Goal: Task Accomplishment & Management: Manage account settings

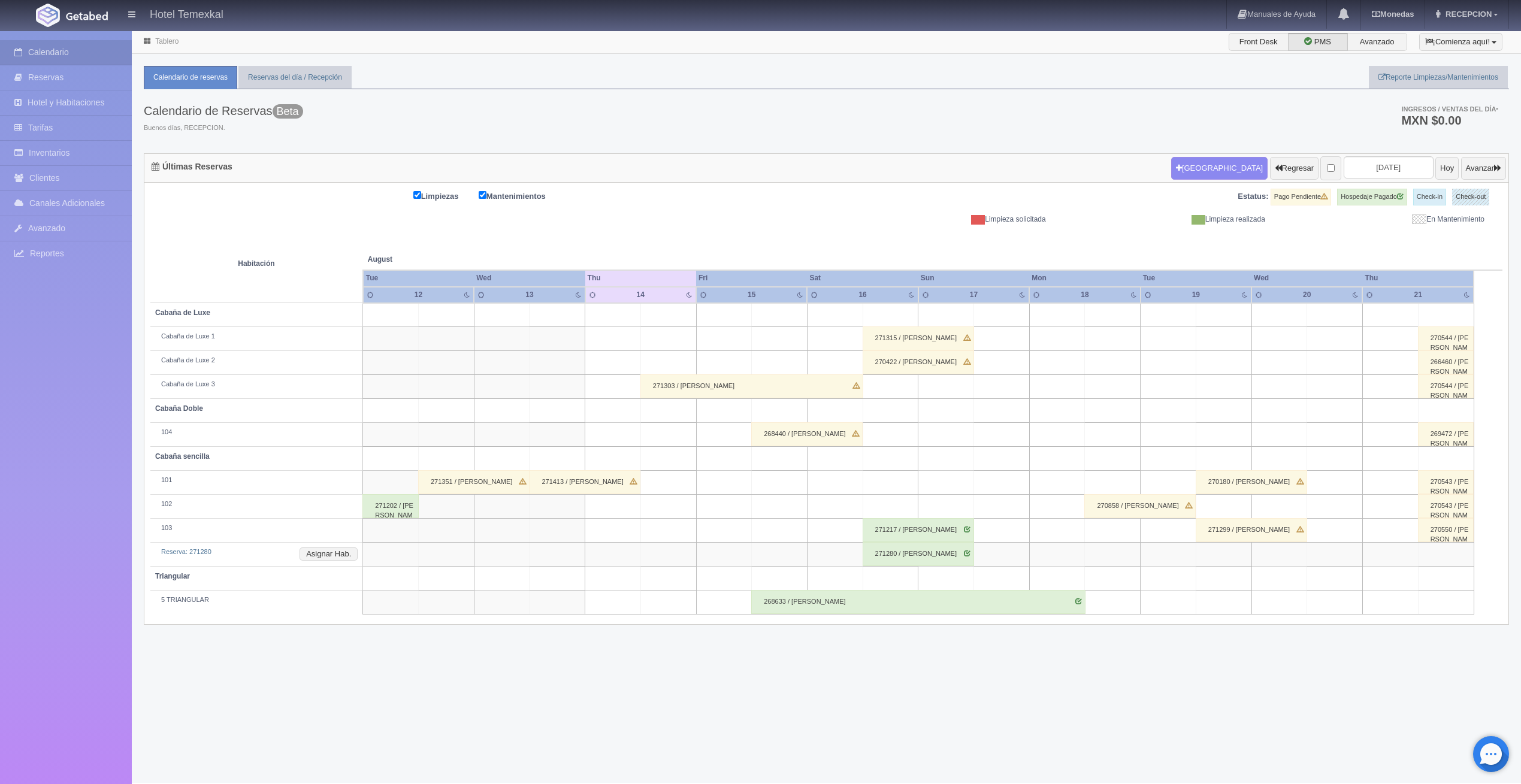
click at [450, 482] on div "271351 / OSCAR ZUÑIGA HERNANDEZ" at bounding box center [473, 482] width 111 height 24
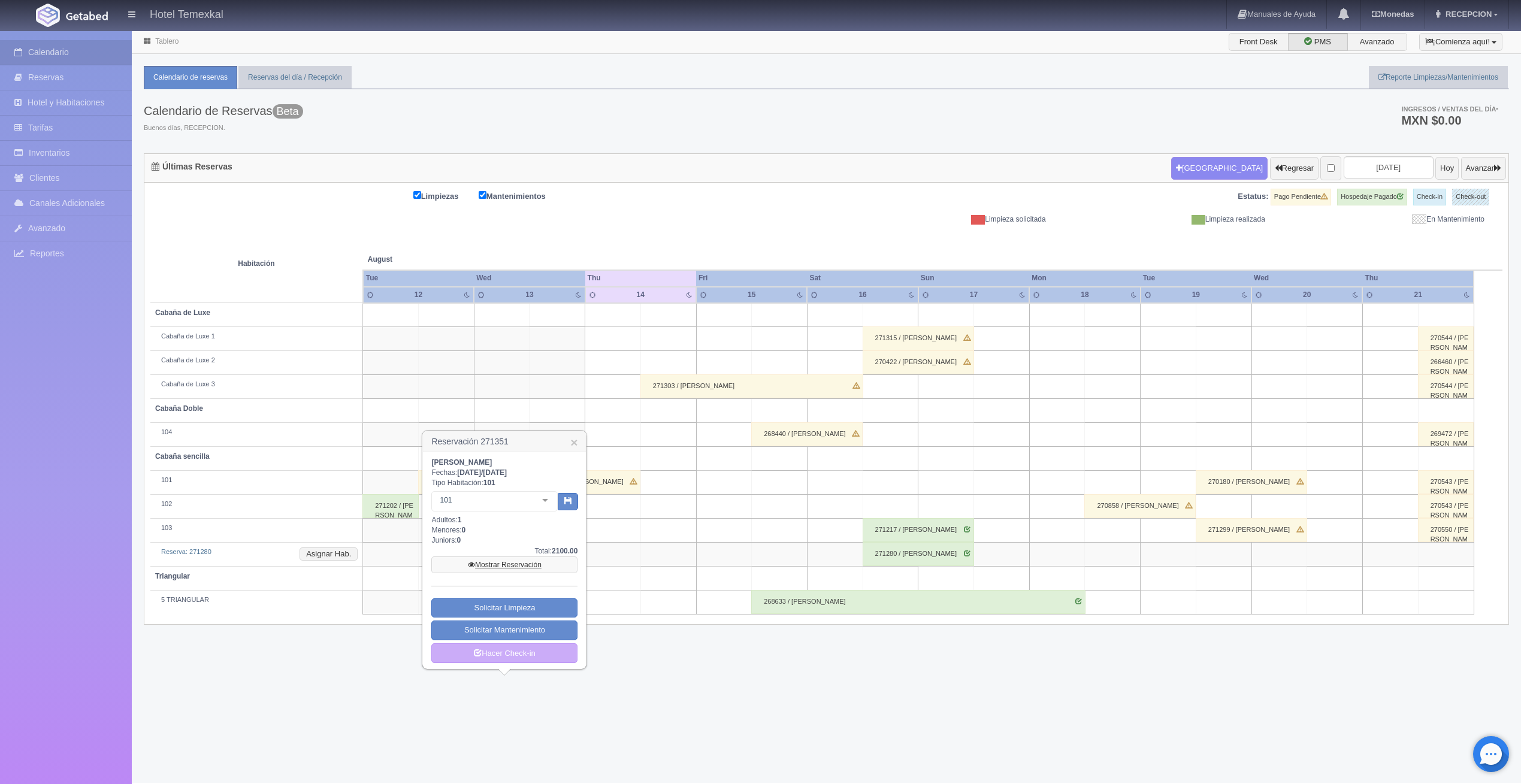
click at [516, 560] on link "Mostrar Reservación" at bounding box center [504, 564] width 146 height 17
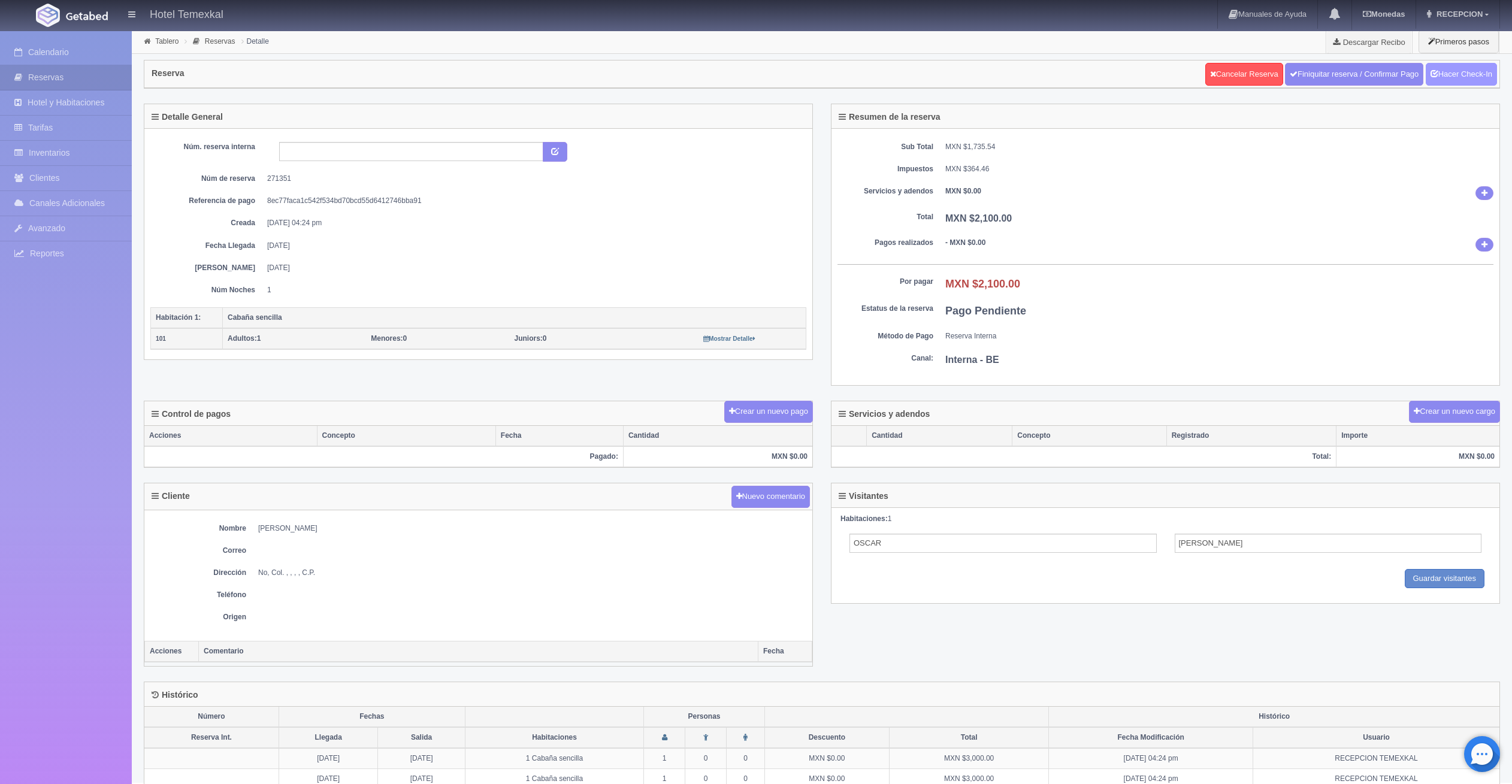
click at [1431, 69] on icon at bounding box center [1435, 73] width 8 height 8
click at [1393, 73] on link "Finiquitar reserva / Confirmar Pago" at bounding box center [1354, 74] width 138 height 22
click at [1331, 77] on link "Finiquitar reserva / Confirmar Pago" at bounding box center [1347, 74] width 138 height 22
click at [1445, 77] on link "Hacer Check-Out" at bounding box center [1458, 74] width 77 height 22
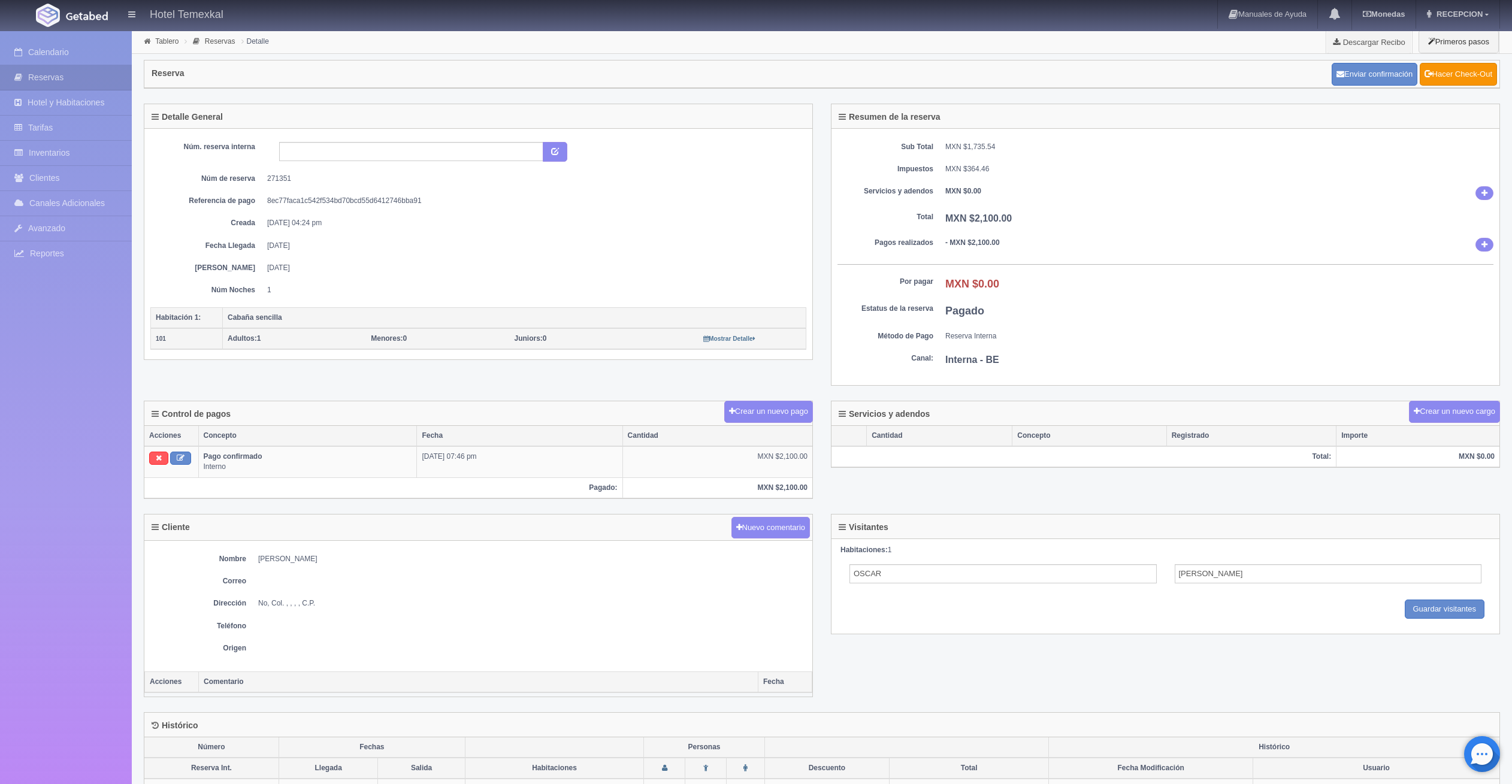
click at [1448, 85] on div "Enviar confirmación Hacer Check-Out" at bounding box center [1414, 73] width 171 height 30
click at [1447, 82] on link "Hacer Check-Out" at bounding box center [1458, 74] width 77 height 22
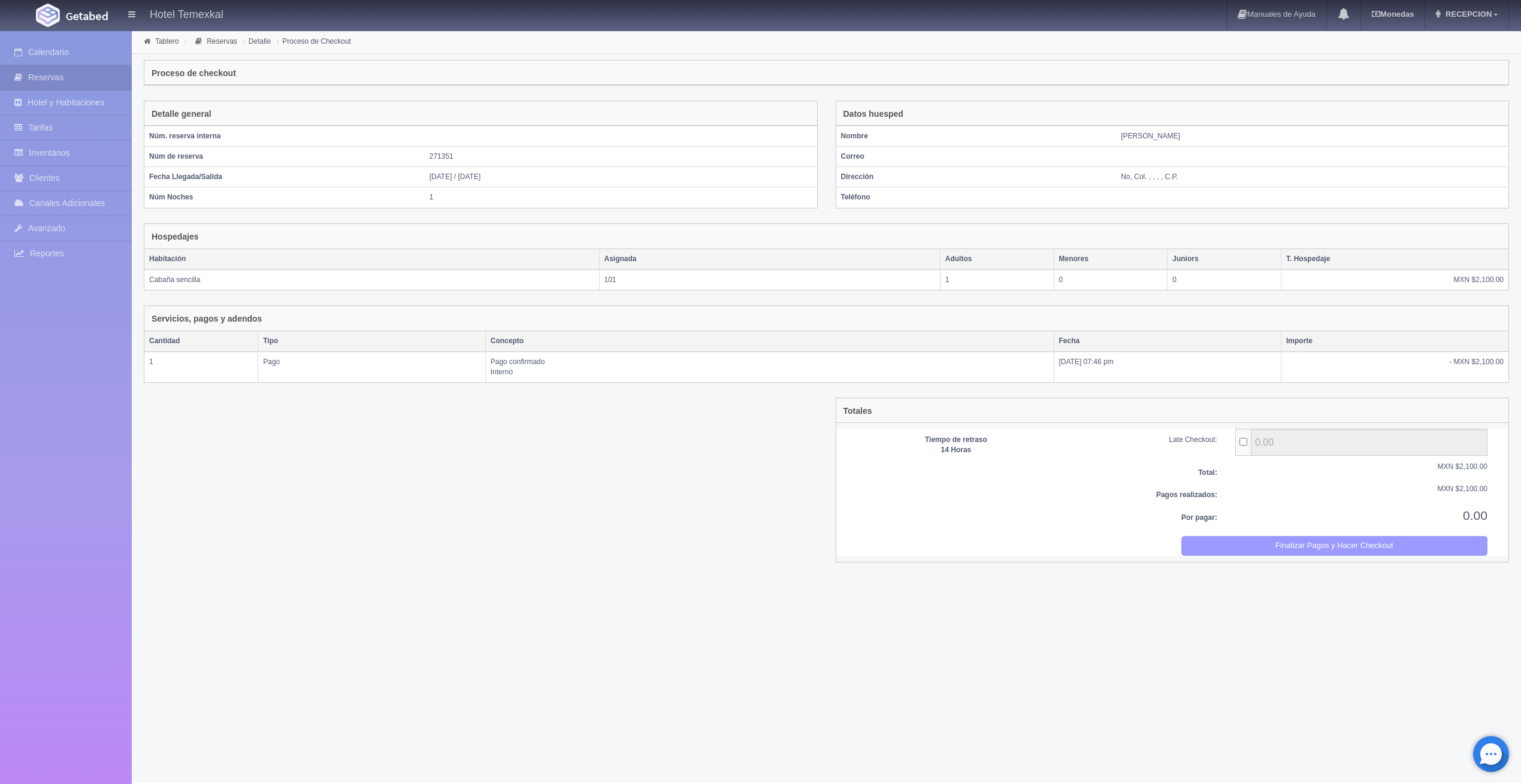
click at [1314, 540] on button "Finalizar Pagos y Hacer Checkout" at bounding box center [1334, 545] width 306 height 20
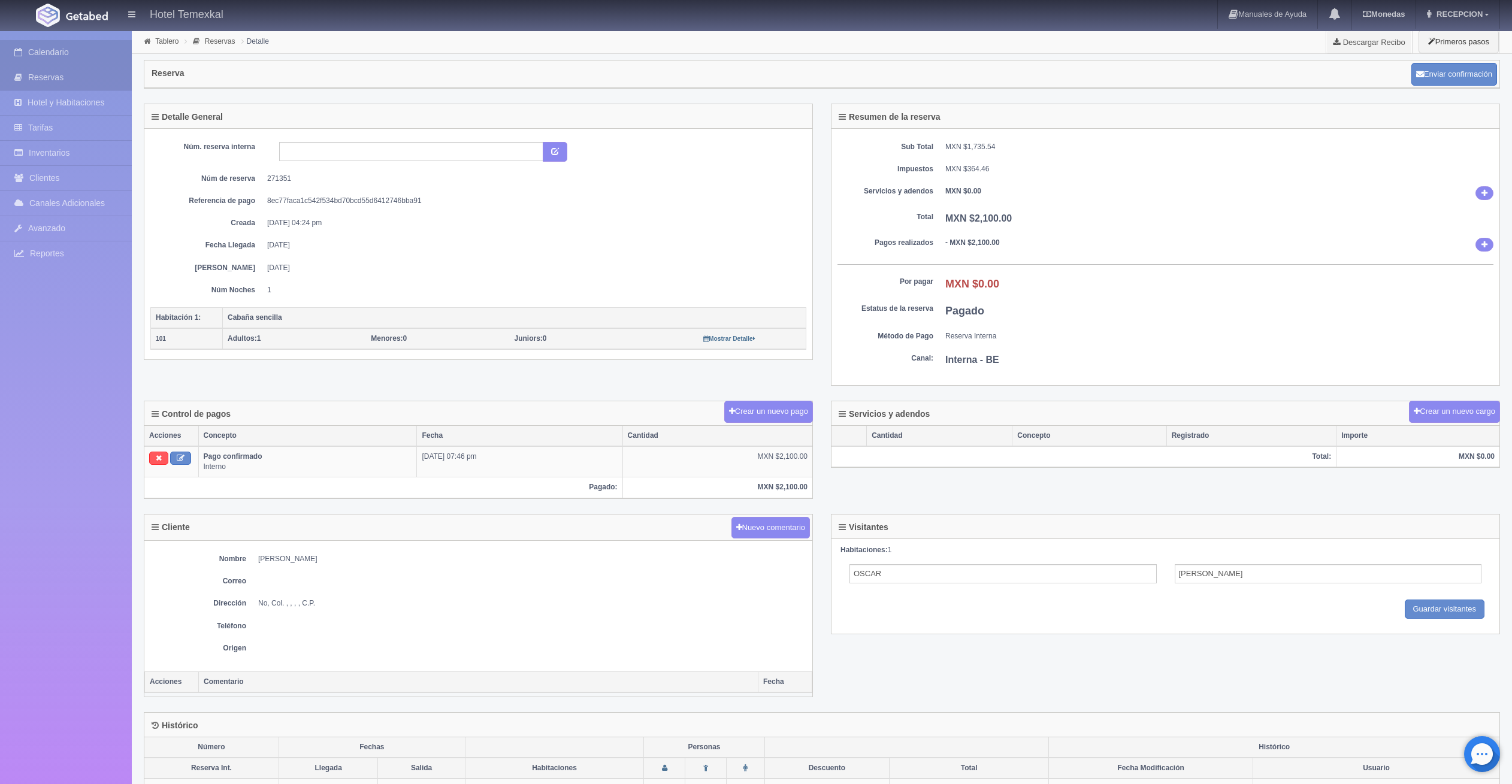
click at [43, 61] on link "Calendario" at bounding box center [65, 52] width 132 height 25
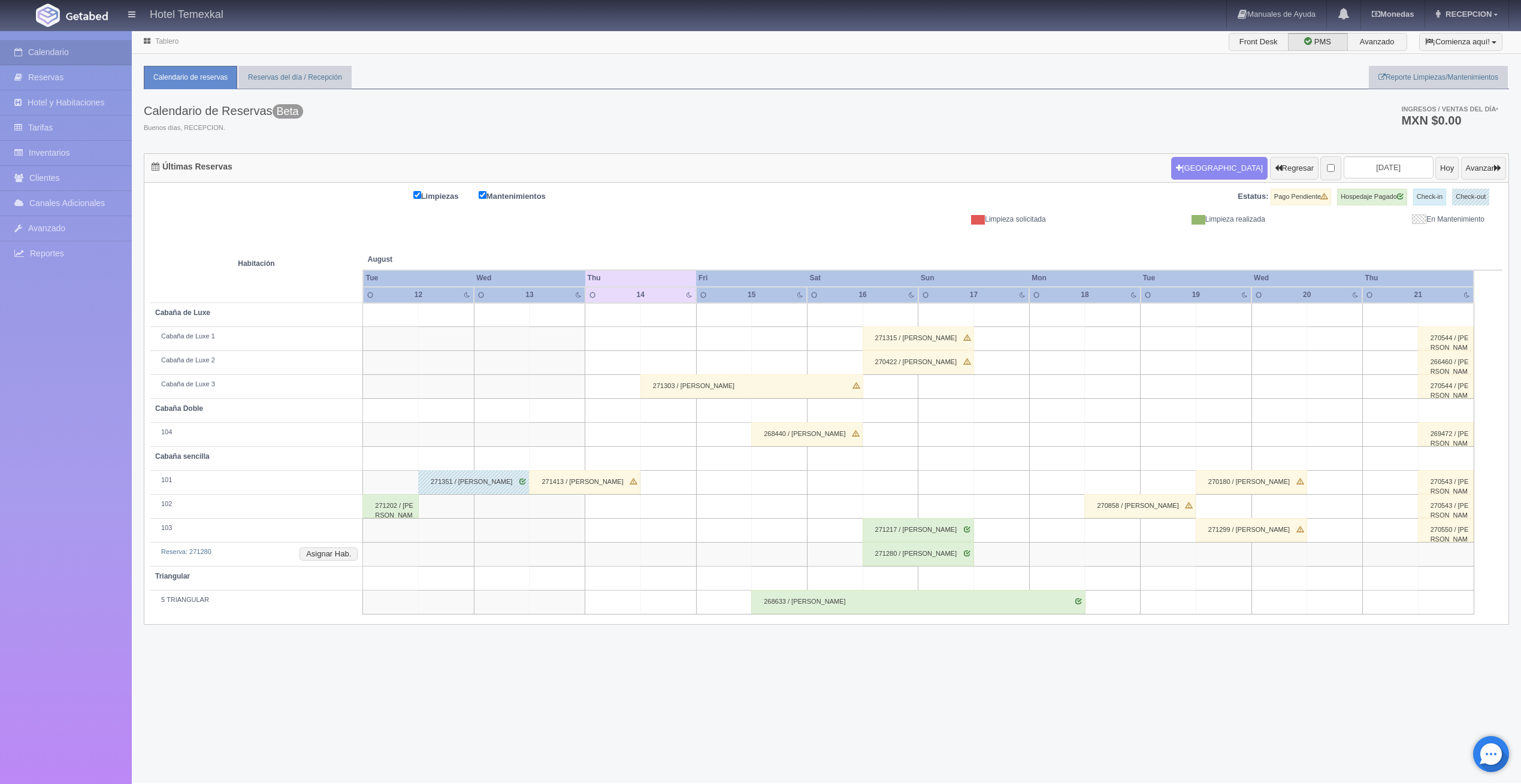
click at [393, 504] on div "271202 / Alejandro Avila" at bounding box center [391, 506] width 56 height 24
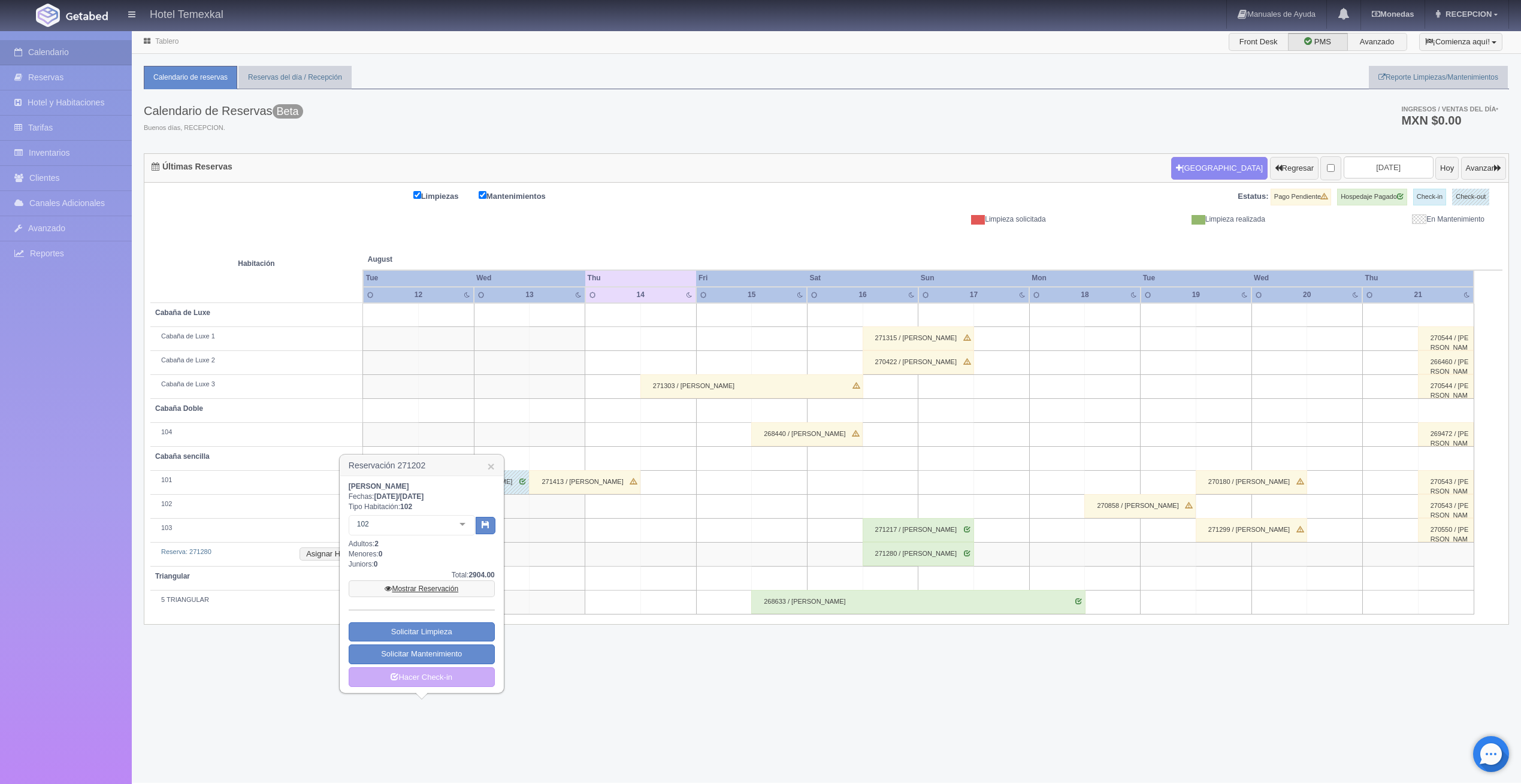
click at [418, 581] on link "Mostrar Reservación" at bounding box center [421, 588] width 146 height 17
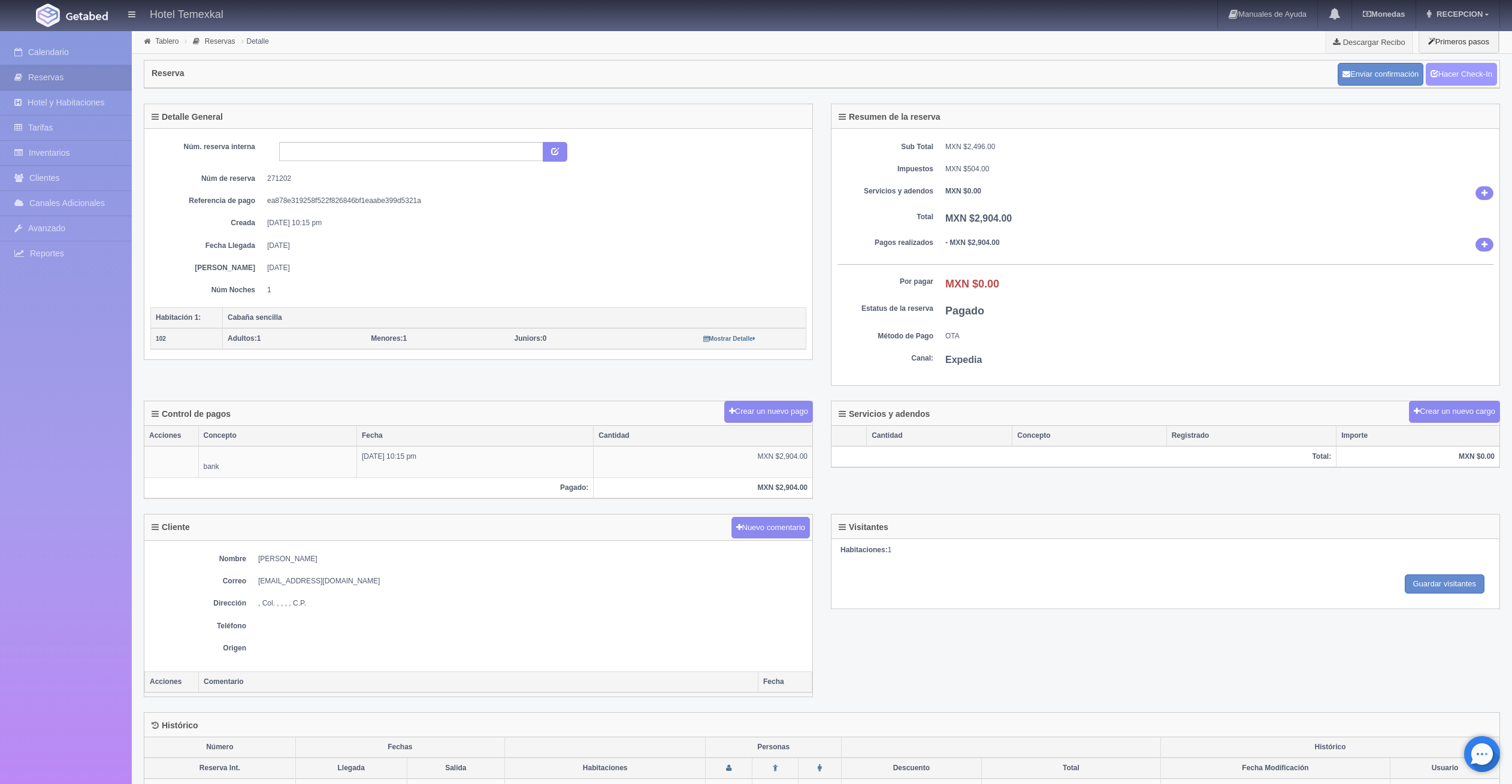
click at [1438, 73] on link "Hacer Check-In" at bounding box center [1461, 74] width 71 height 22
click at [1439, 85] on link "Hacer Check-Out" at bounding box center [1458, 74] width 77 height 22
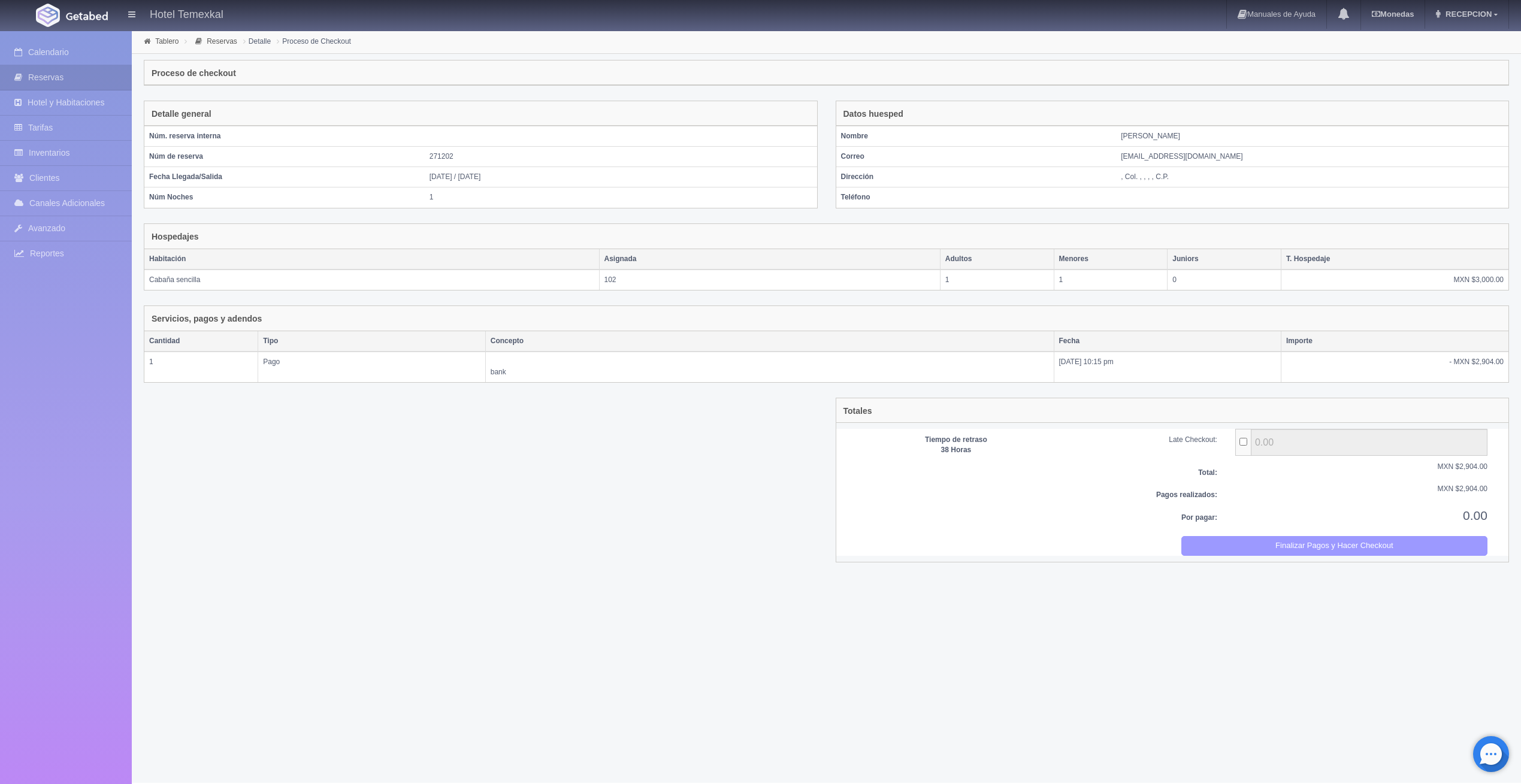
click at [1266, 544] on button "Finalizar Pagos y Hacer Checkout" at bounding box center [1334, 545] width 306 height 20
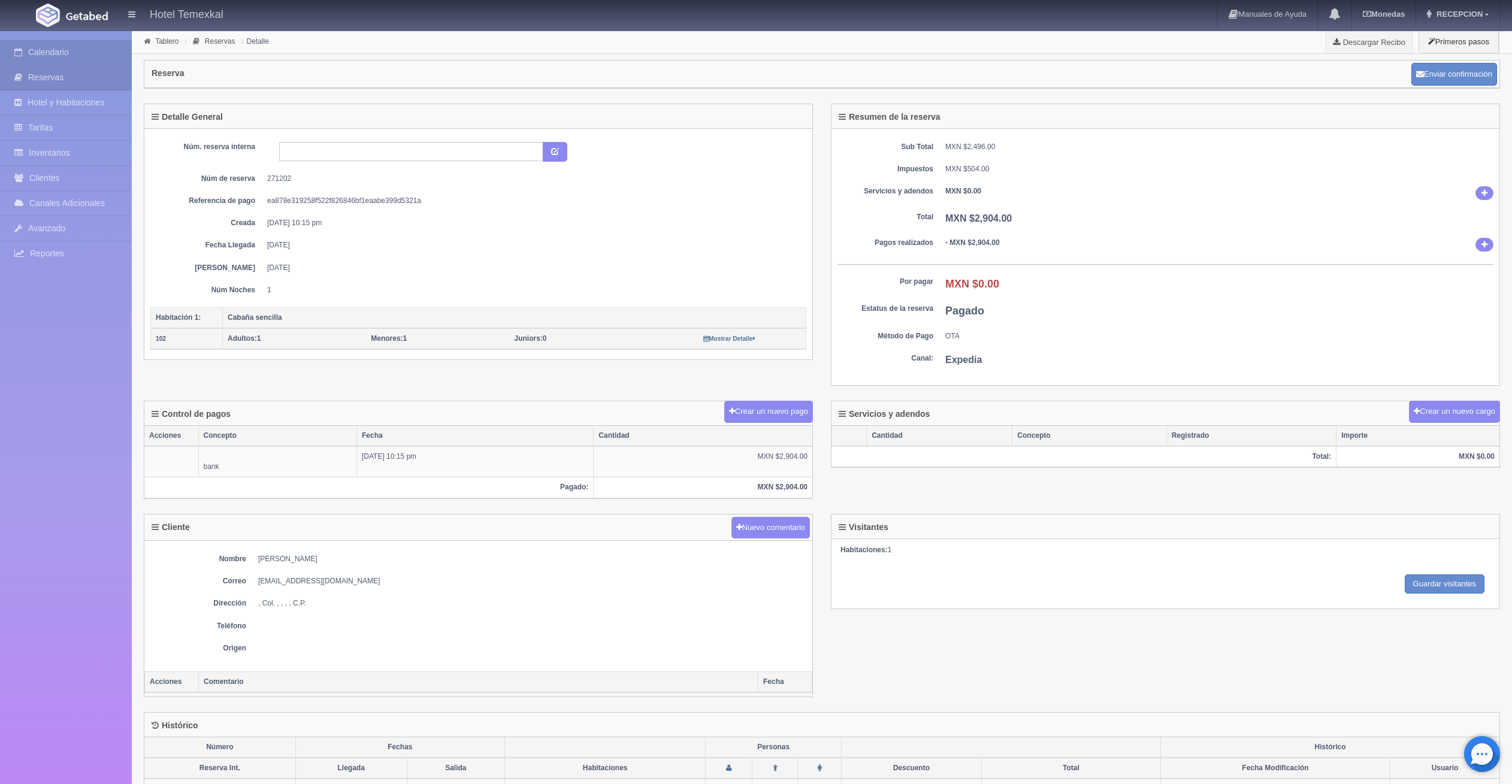
click at [58, 61] on link "Calendario" at bounding box center [65, 52] width 132 height 25
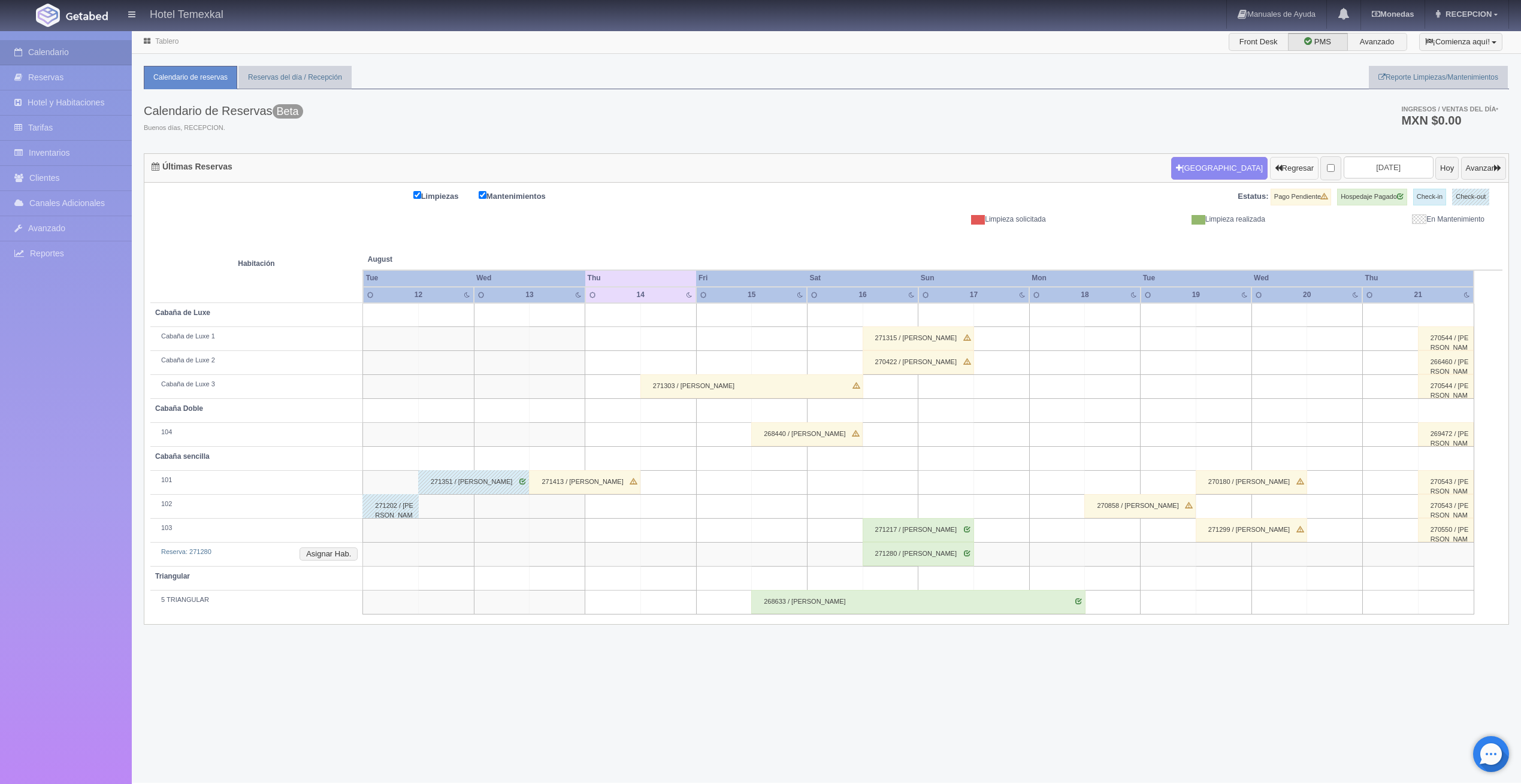
click at [1270, 168] on button "Regresar" at bounding box center [1294, 168] width 49 height 22
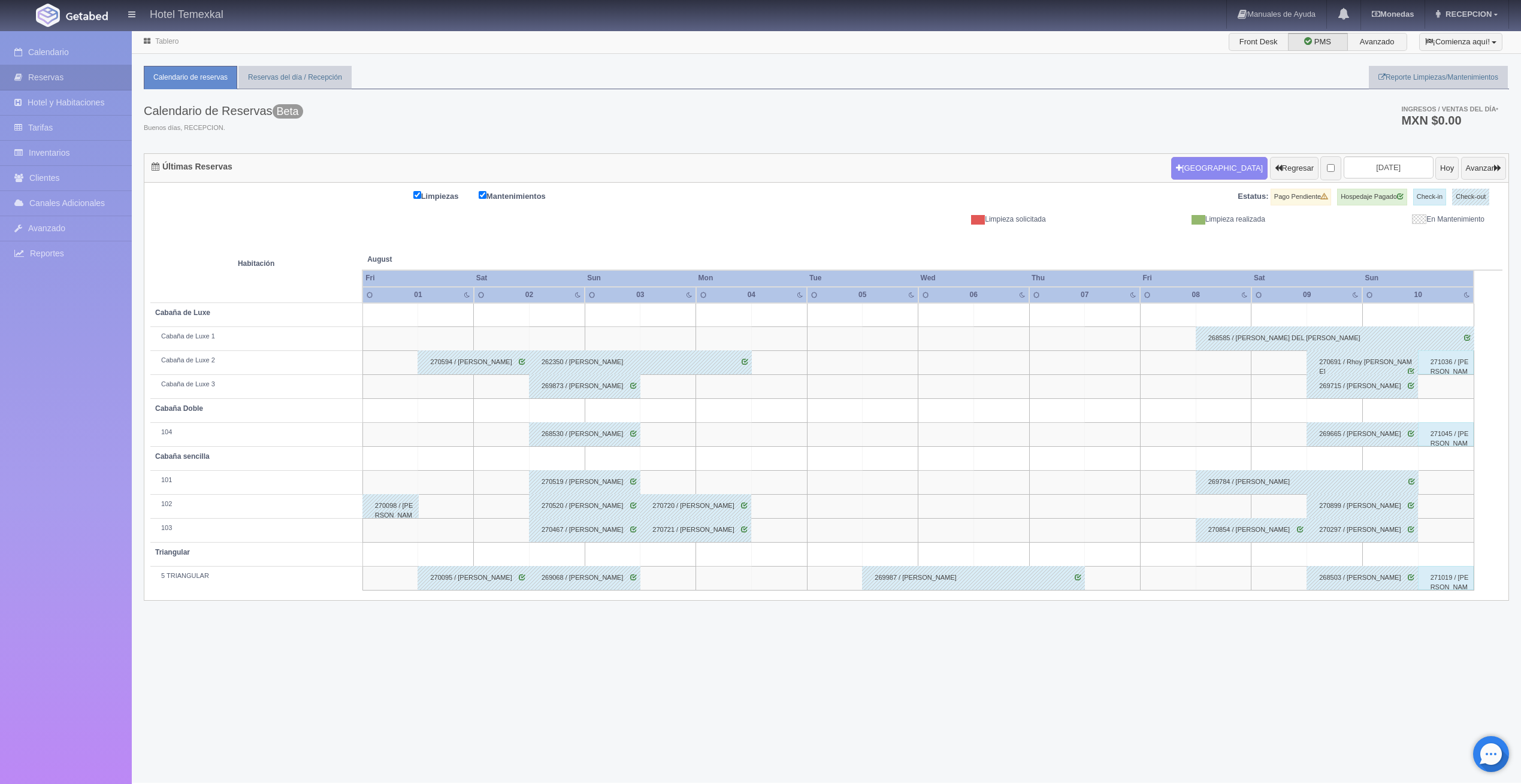
click at [1444, 432] on div "271045 / ALICIA PARRA" at bounding box center [1446, 434] width 56 height 24
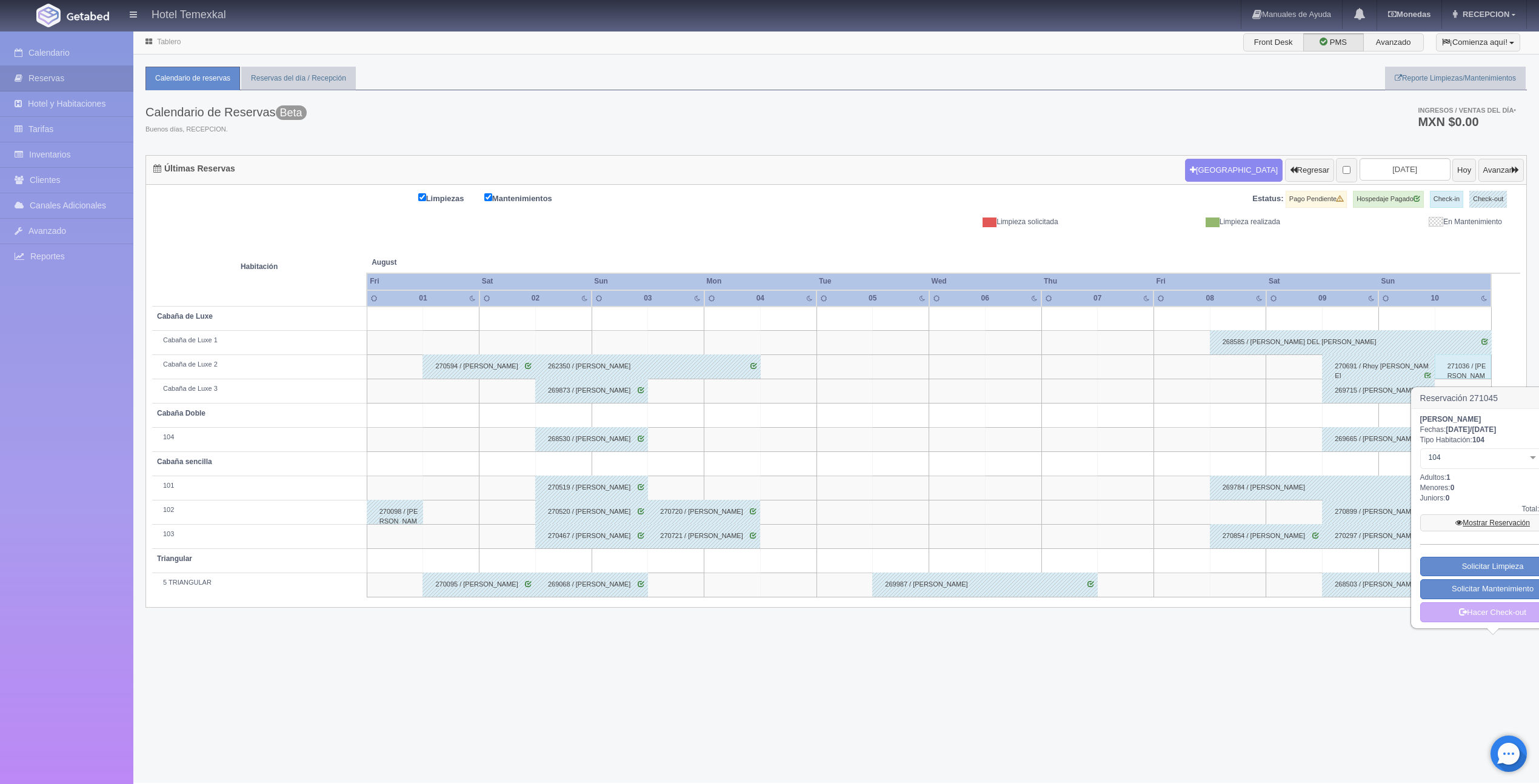
click at [1459, 521] on icon at bounding box center [1459, 523] width 7 height 7
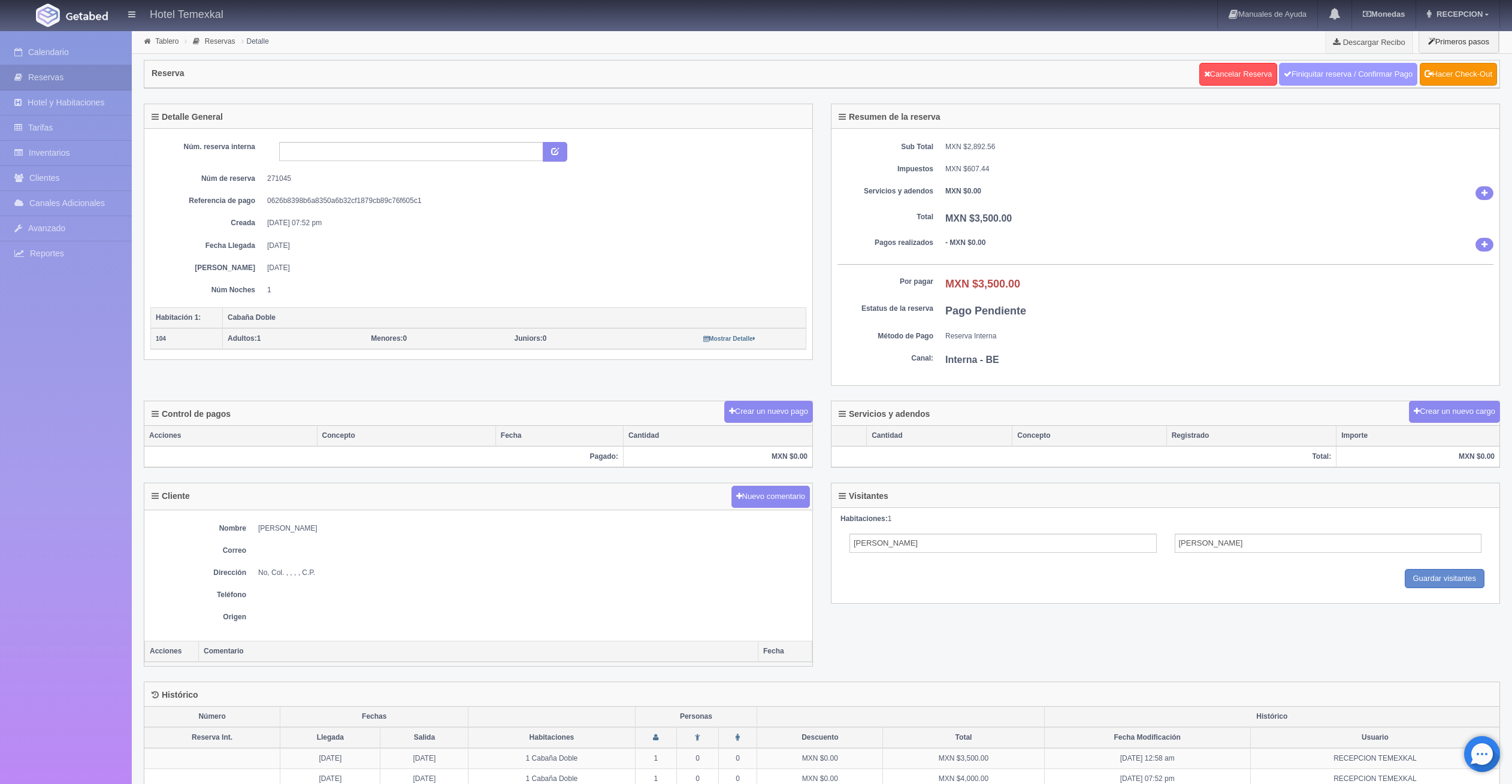
click at [1371, 70] on link "Finiquitar reserva / Confirmar Pago" at bounding box center [1347, 74] width 138 height 22
click at [1434, 75] on link "Hacer Check-Out" at bounding box center [1458, 74] width 77 height 22
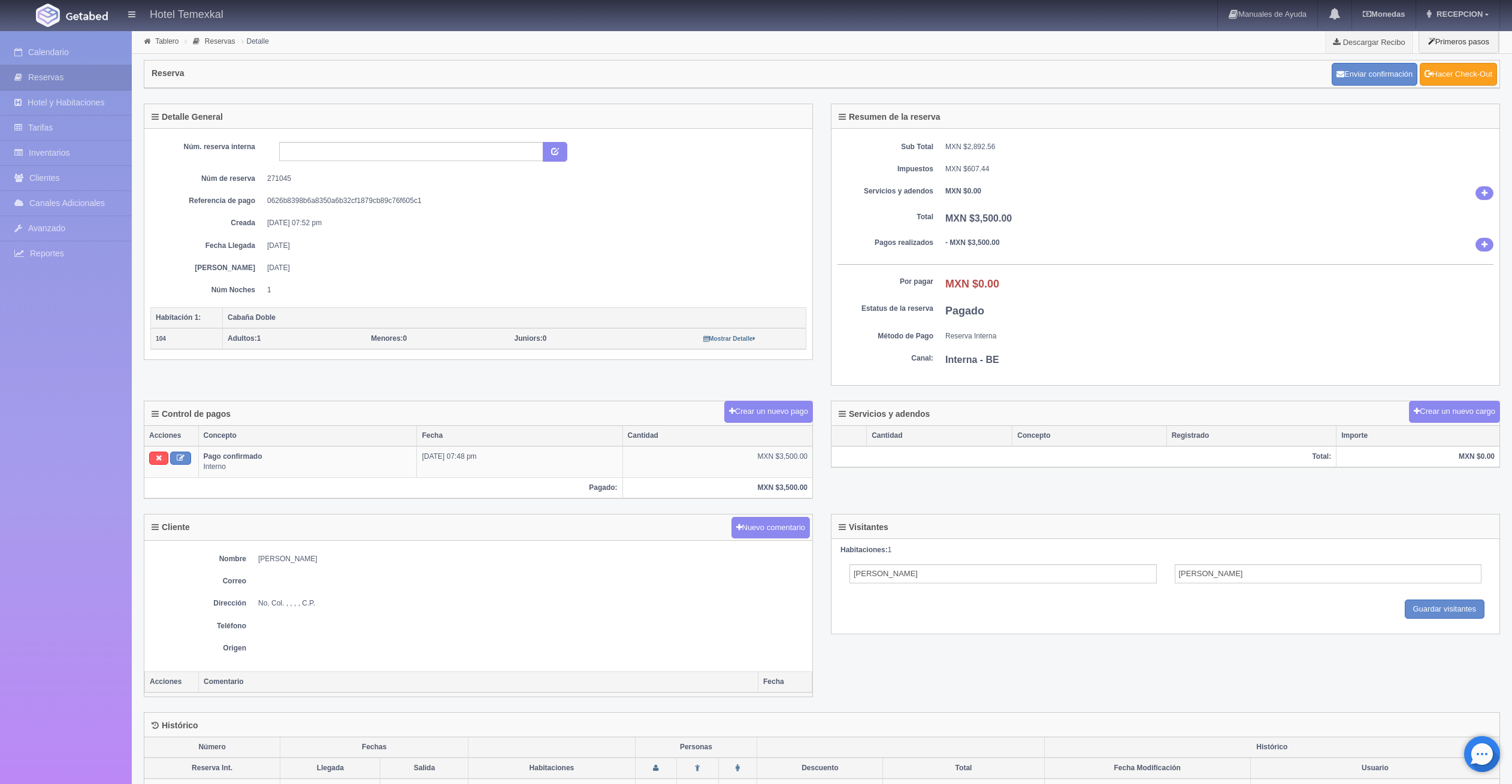
click at [1461, 75] on link "Hacer Check-Out" at bounding box center [1458, 74] width 77 height 22
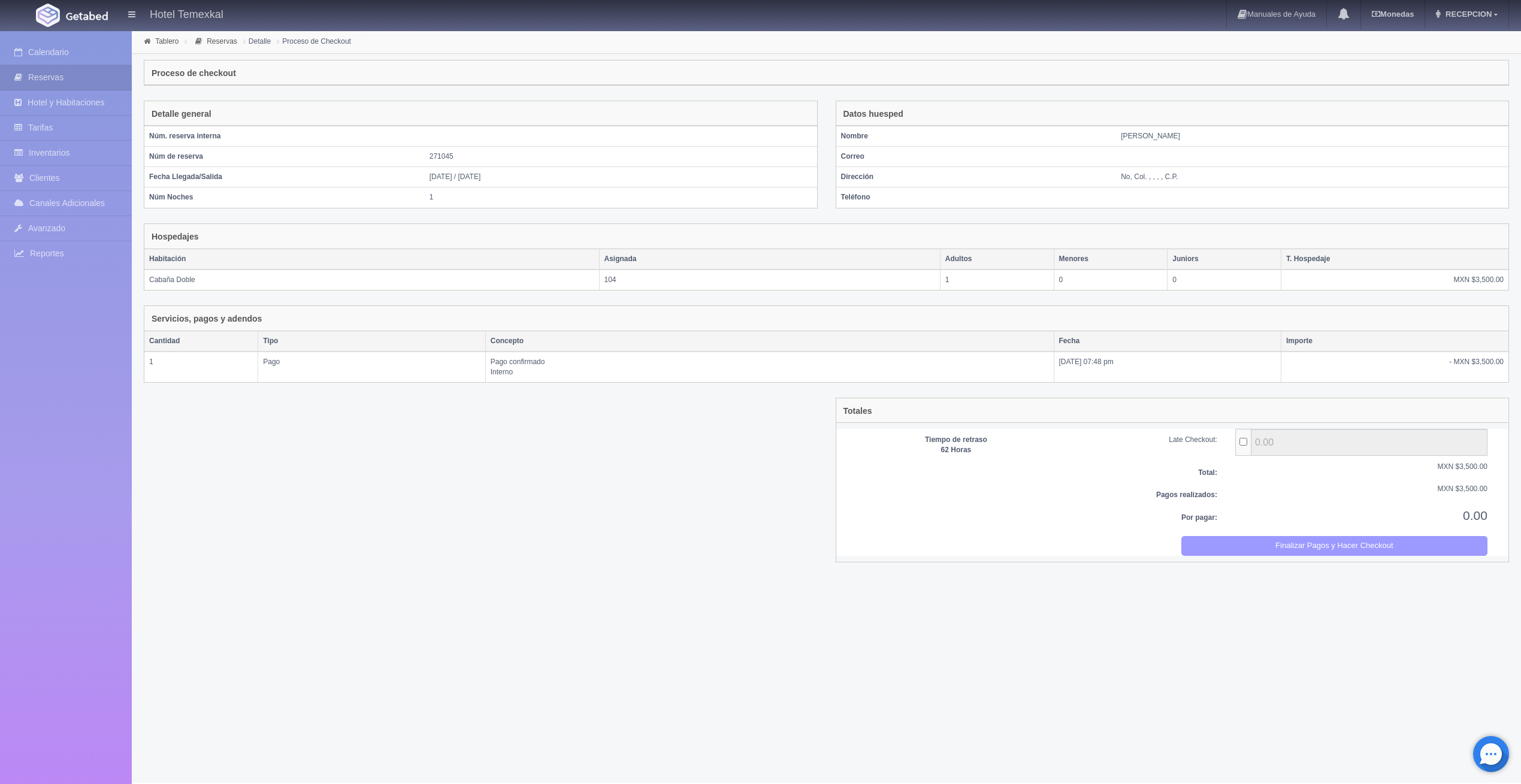
click at [1396, 537] on button "Finalizar Pagos y Hacer Checkout" at bounding box center [1334, 545] width 306 height 20
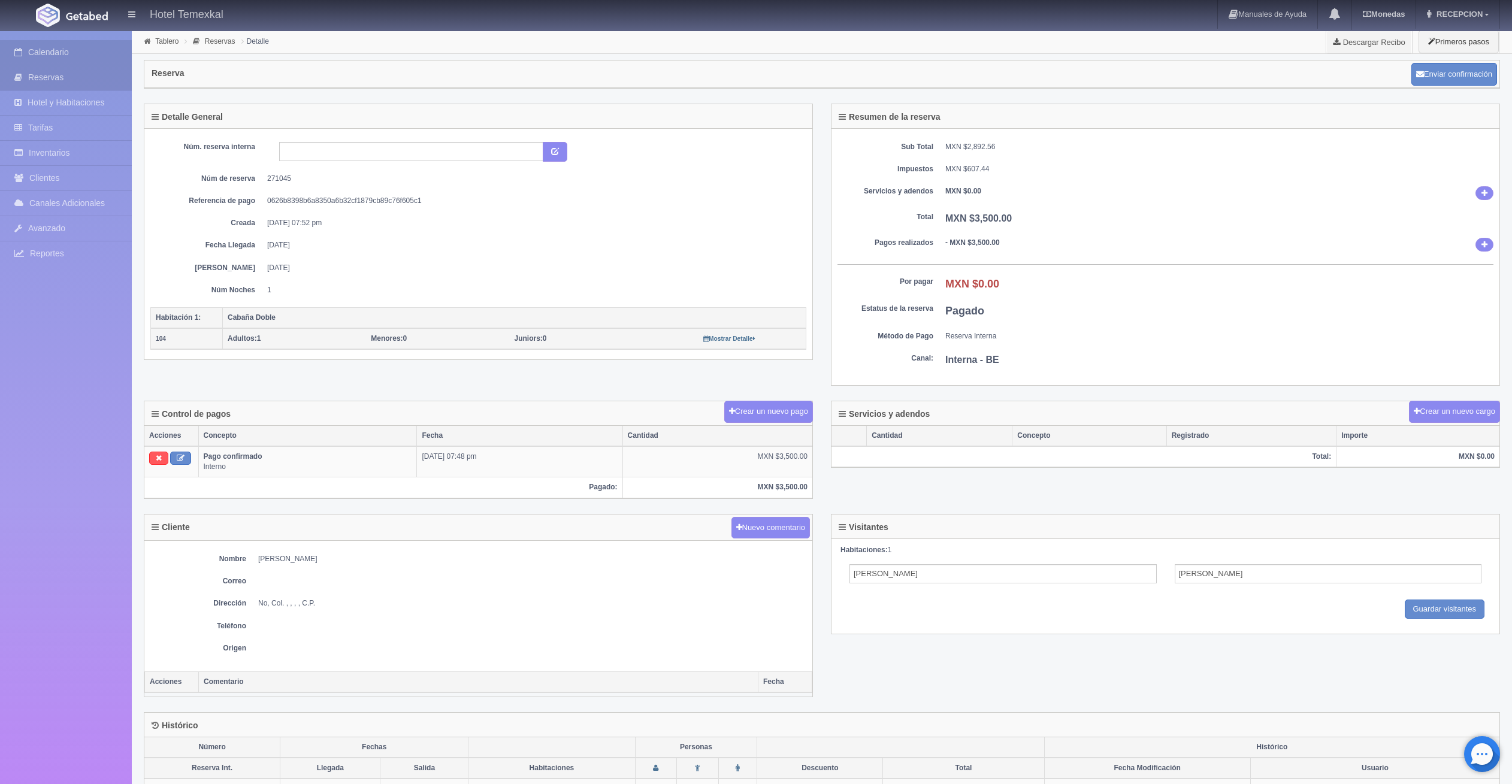
click at [65, 54] on link "Calendario" at bounding box center [65, 52] width 132 height 25
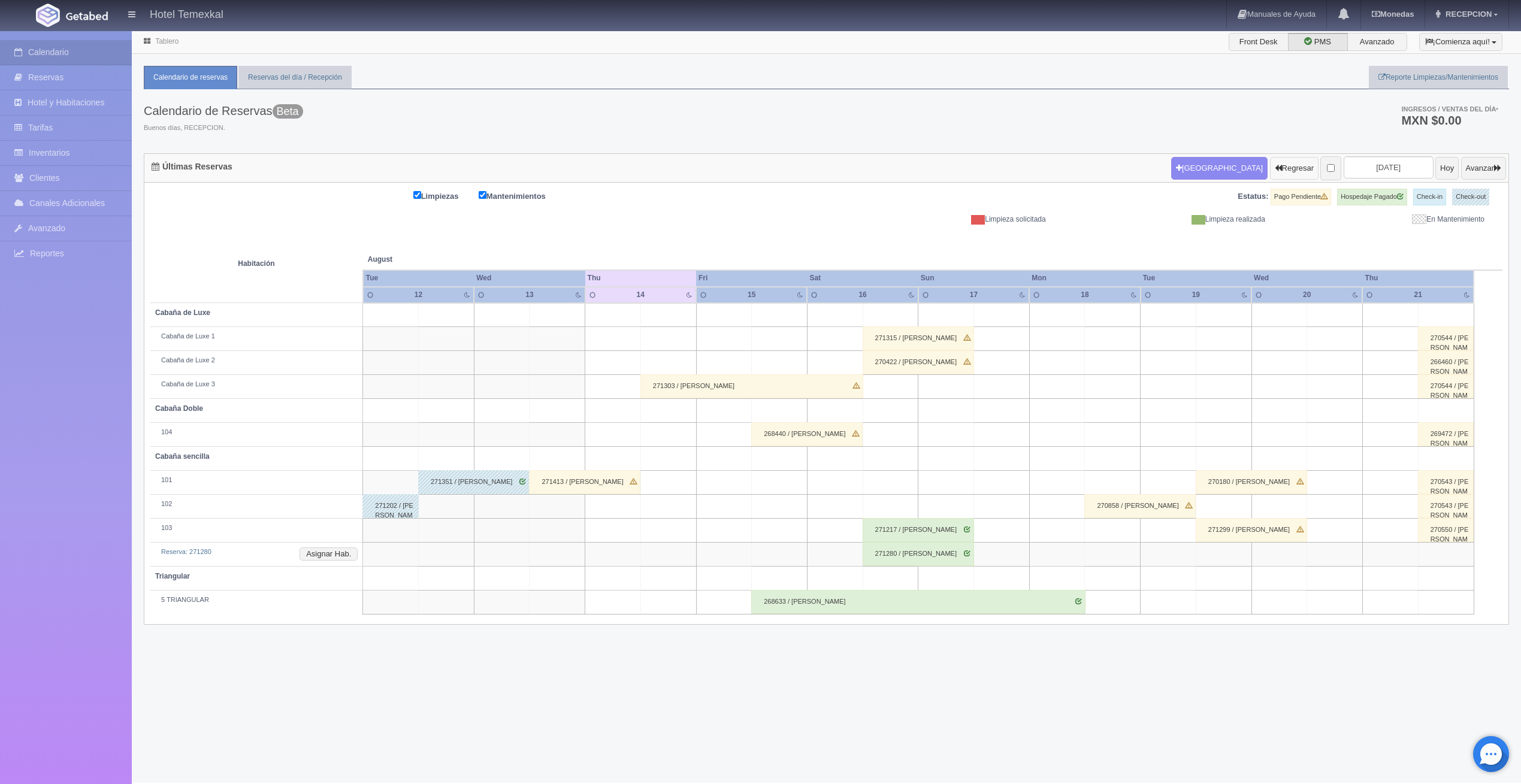
click at [1270, 159] on button "Regresar" at bounding box center [1294, 168] width 49 height 22
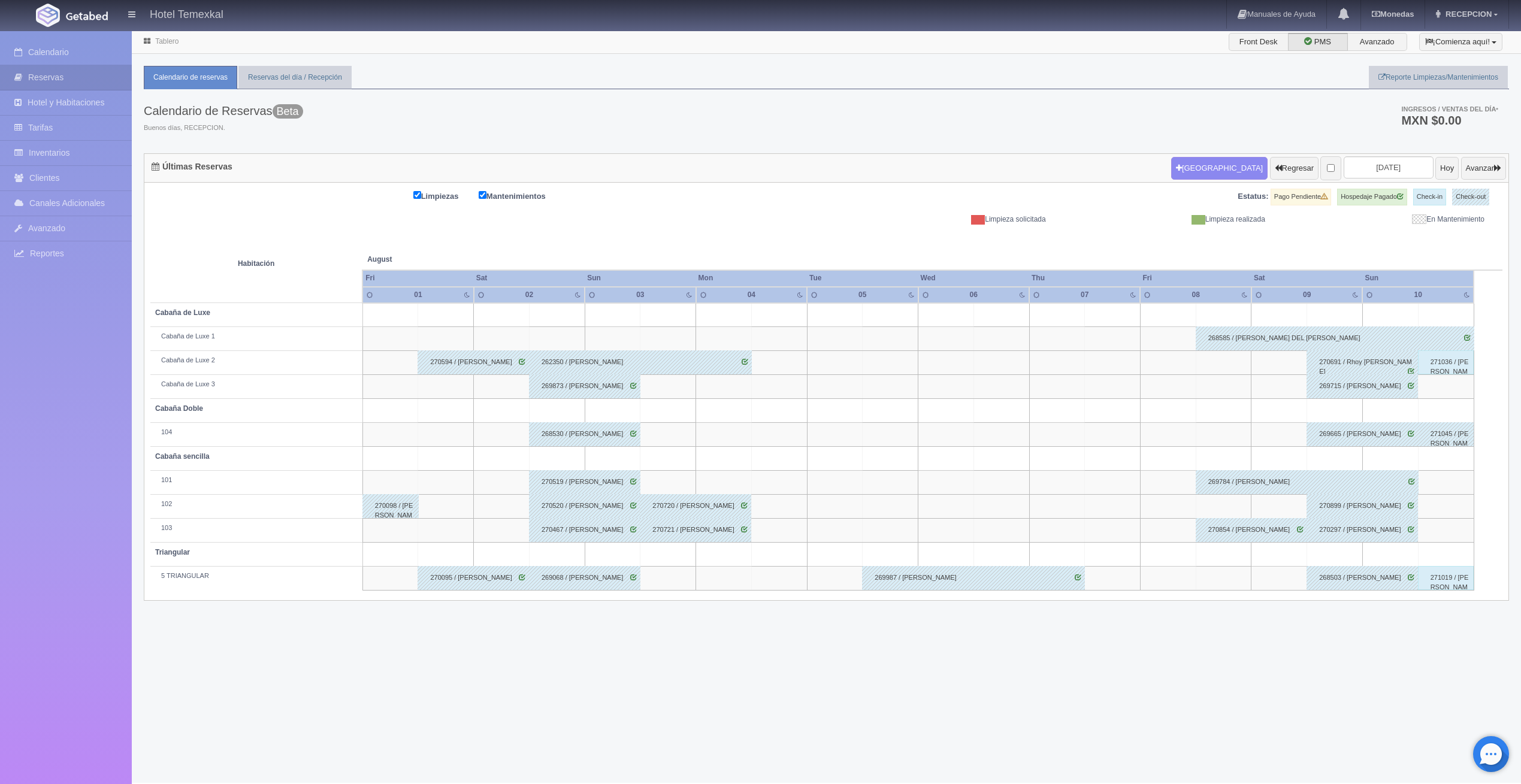
click at [1443, 362] on div "271036 / [PERSON_NAME]" at bounding box center [1446, 362] width 56 height 24
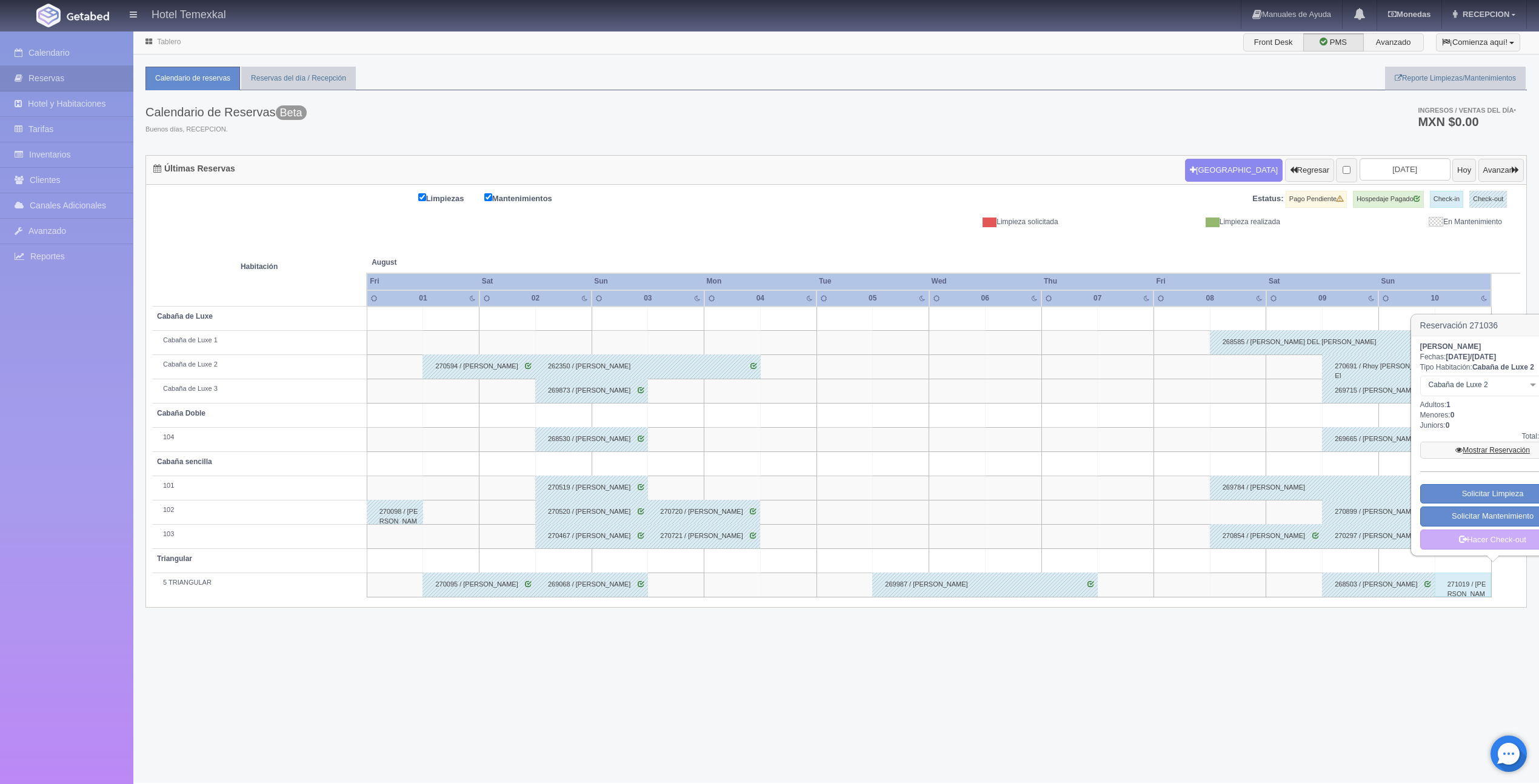
click at [1465, 445] on link "Mostrar Reservación" at bounding box center [1493, 450] width 145 height 17
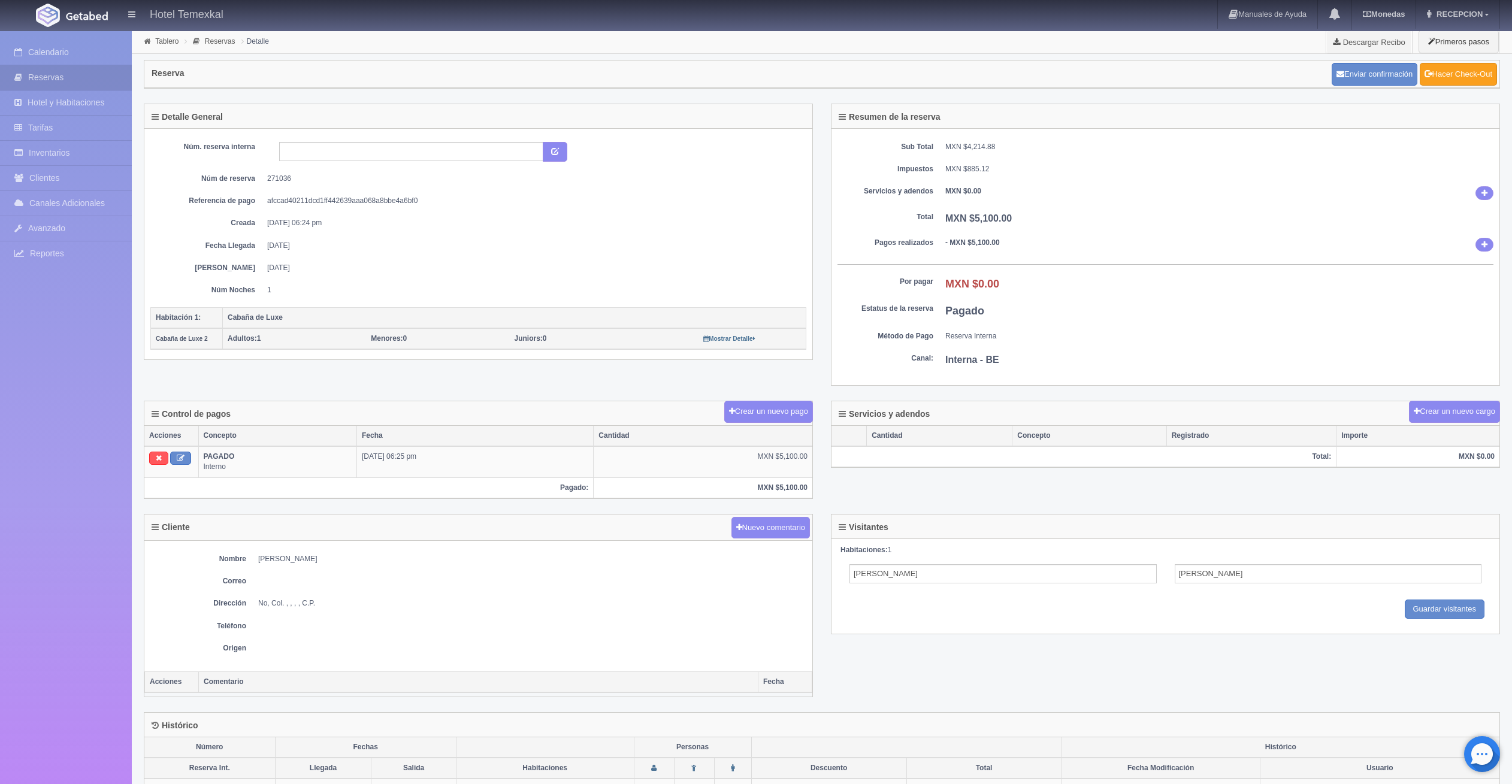
click at [1458, 80] on link "Hacer Check-Out" at bounding box center [1458, 74] width 77 height 22
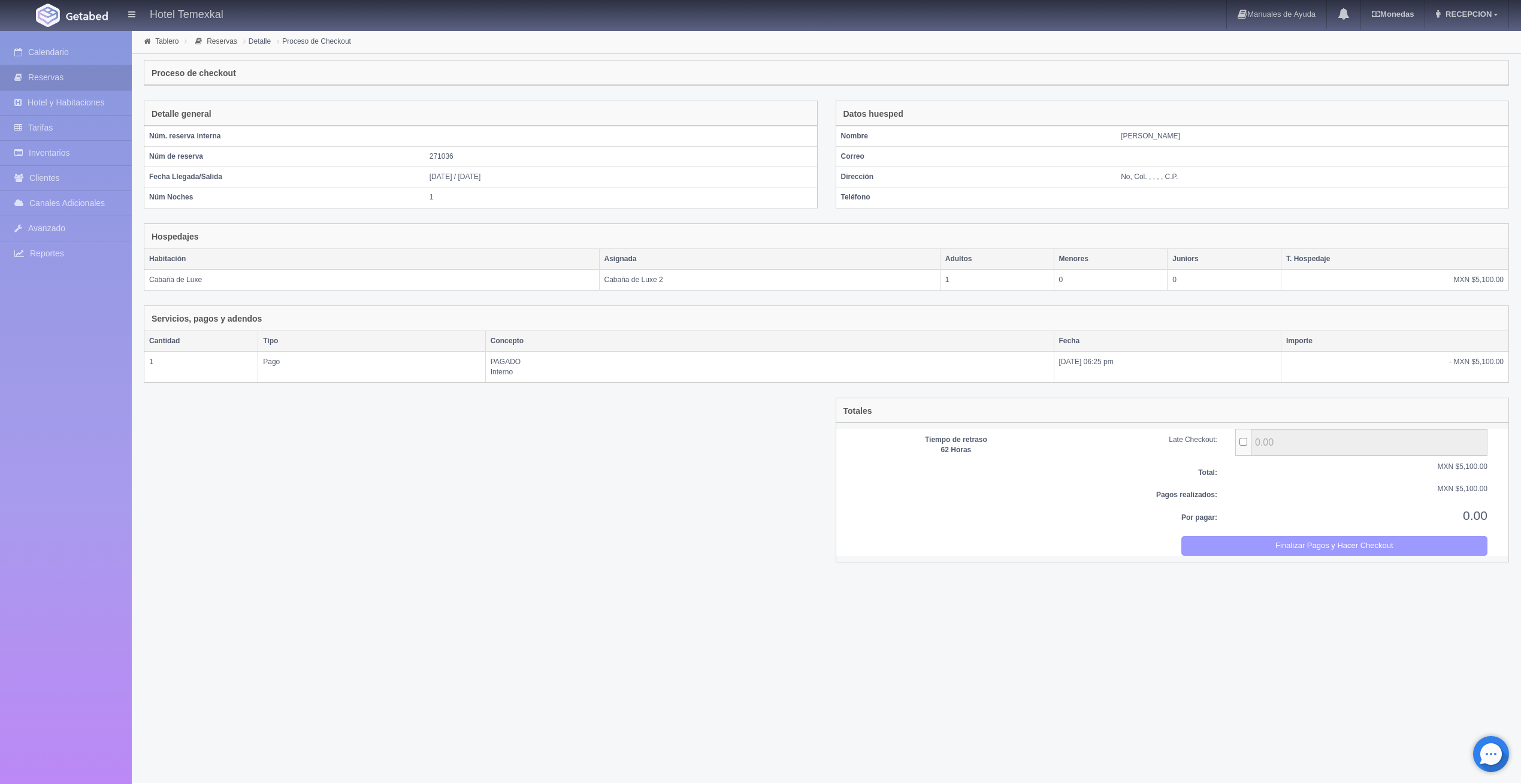
click at [1268, 544] on button "Finalizar Pagos y Hacer Checkout" at bounding box center [1334, 545] width 306 height 20
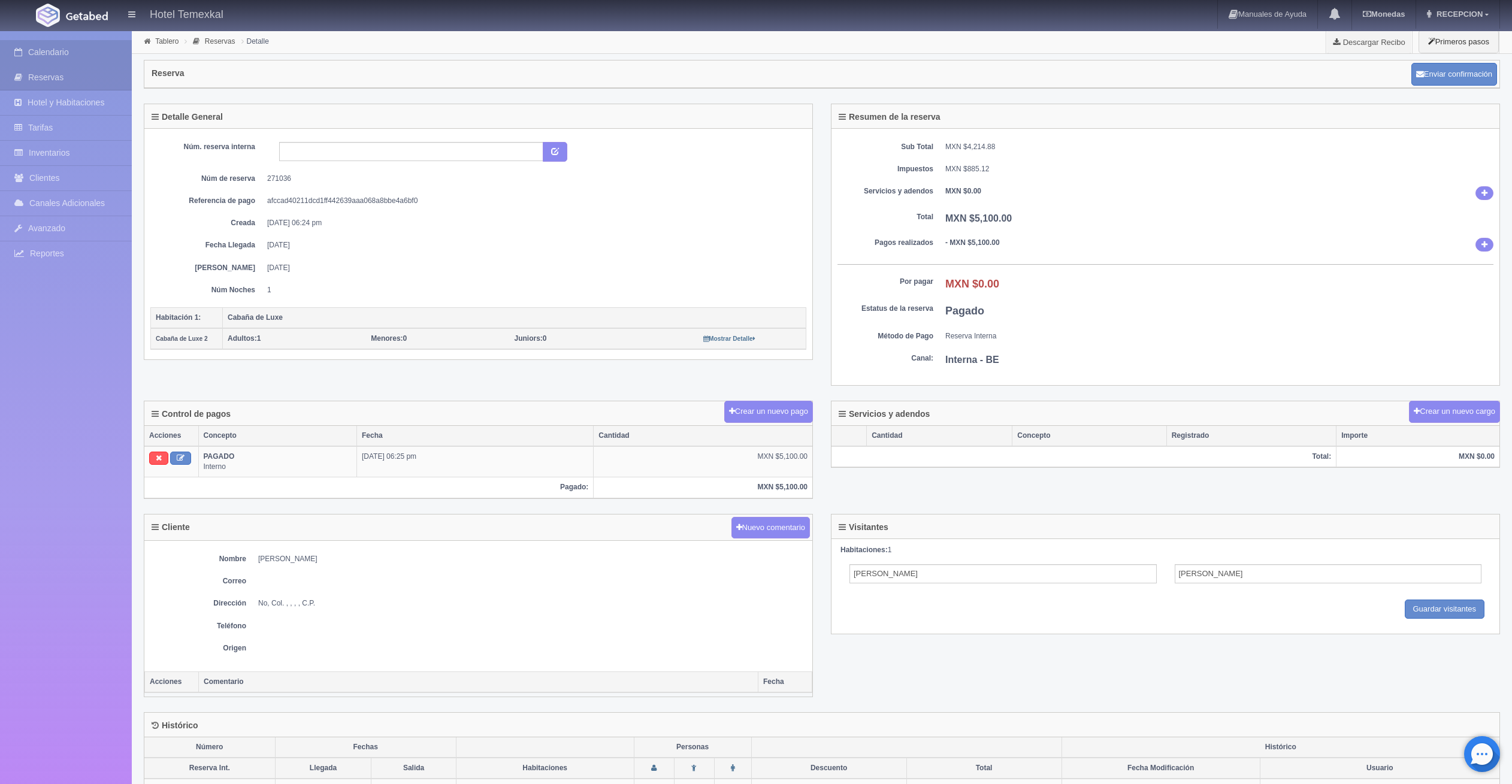
click at [38, 56] on link "Calendario" at bounding box center [65, 52] width 132 height 25
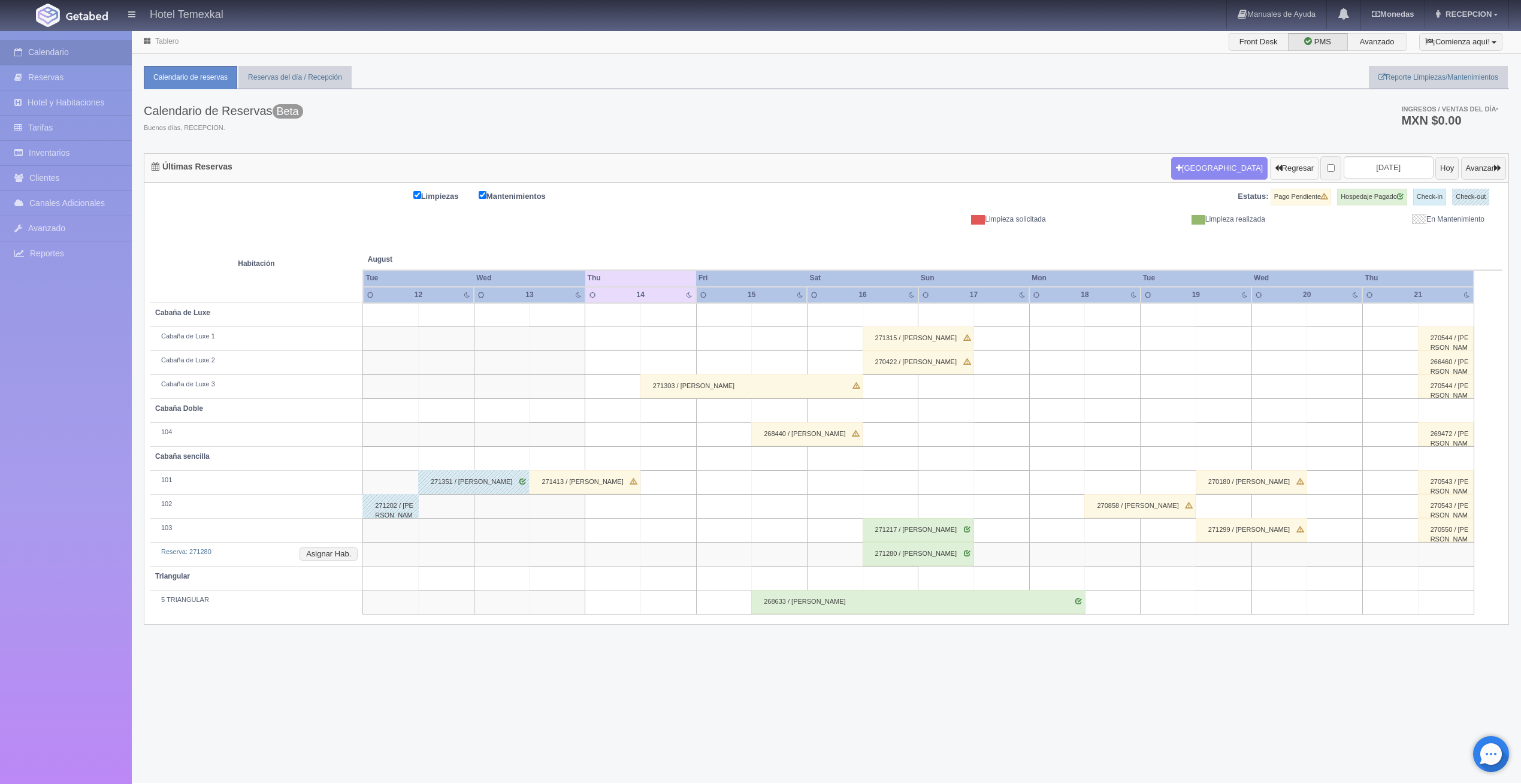
click at [1270, 169] on button "Regresar" at bounding box center [1294, 168] width 49 height 22
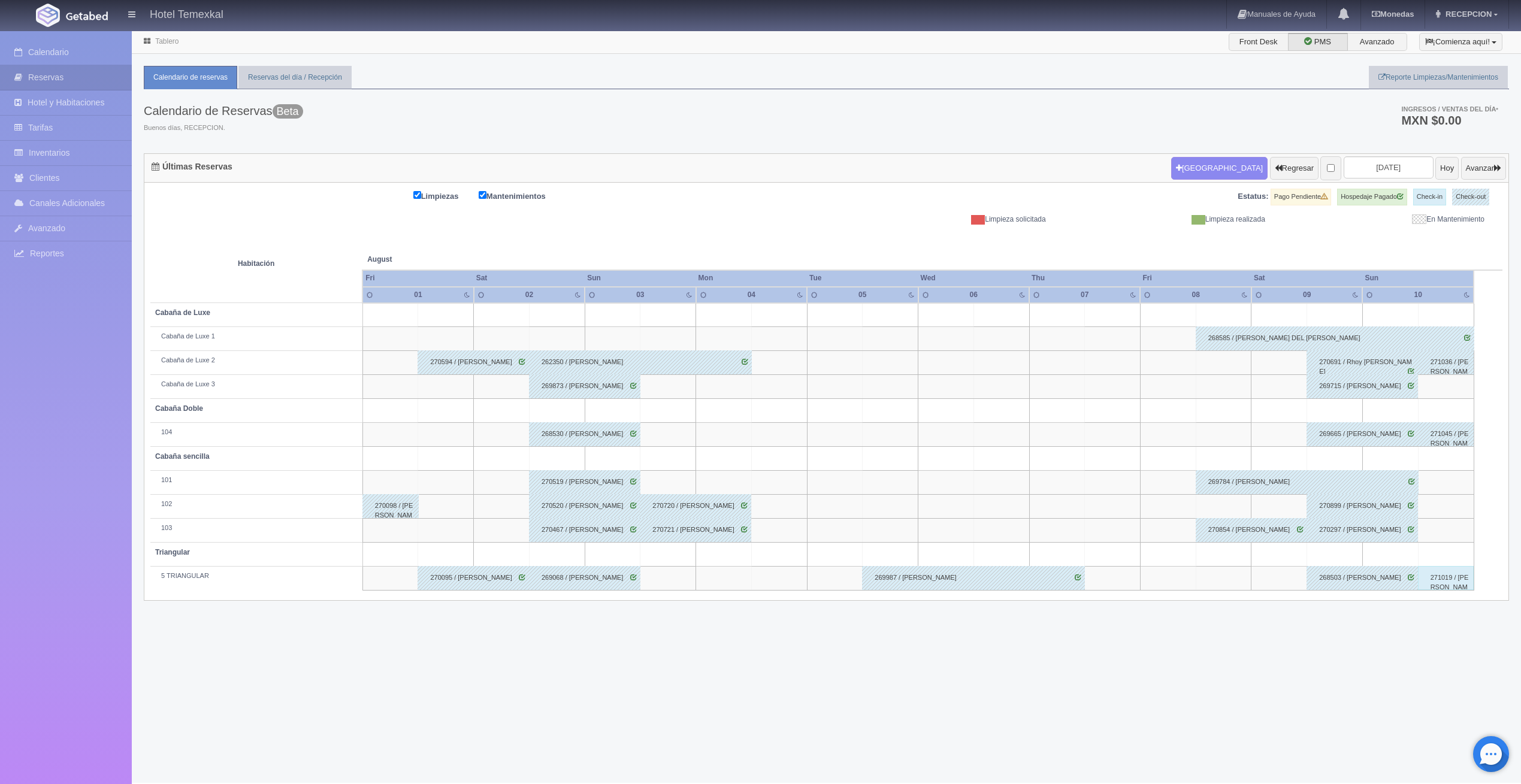
click at [1448, 570] on div "271019 / LAURA JIMENEZ" at bounding box center [1446, 578] width 56 height 24
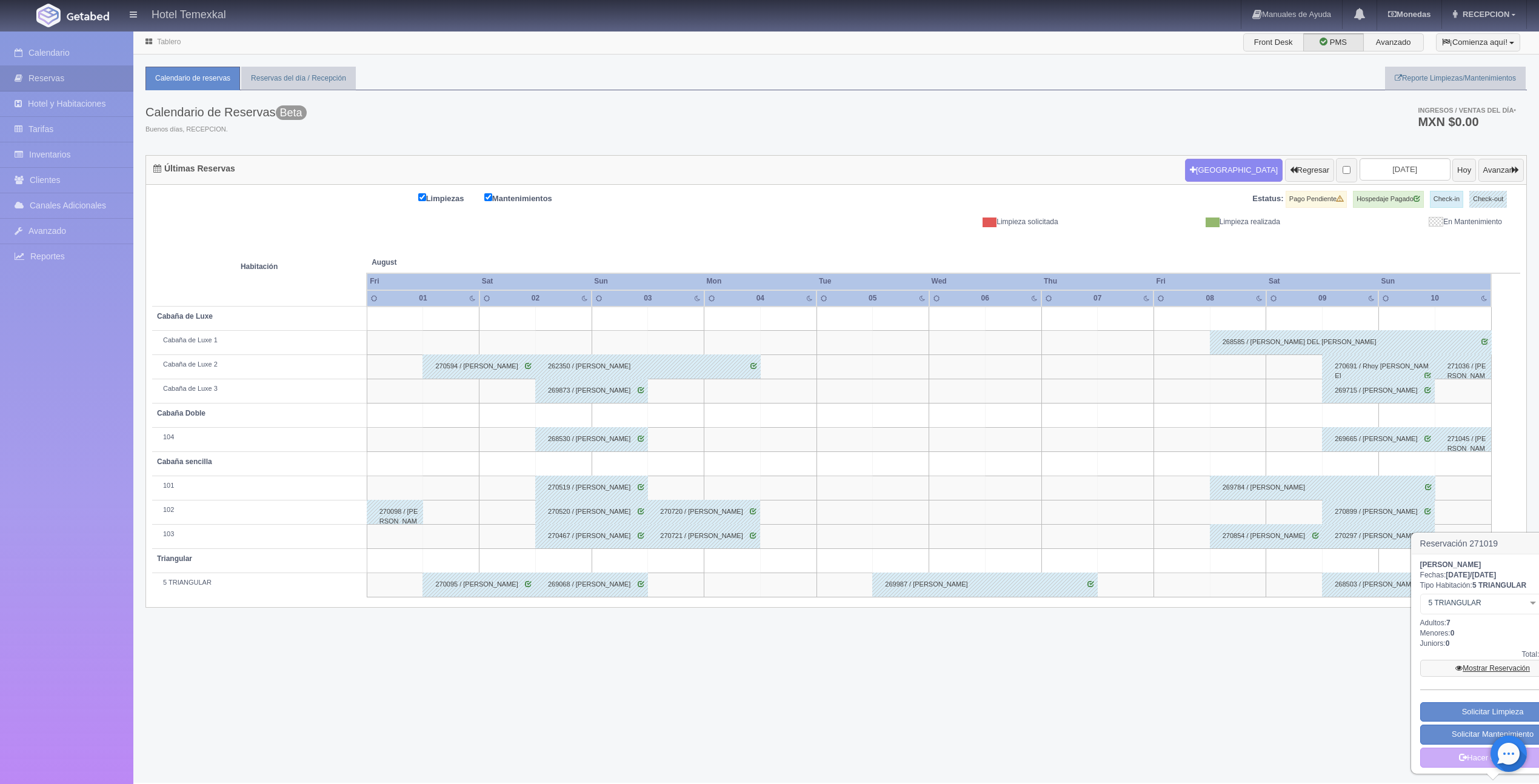
click at [1461, 671] on link "Mostrar Reservación" at bounding box center [1493, 668] width 145 height 17
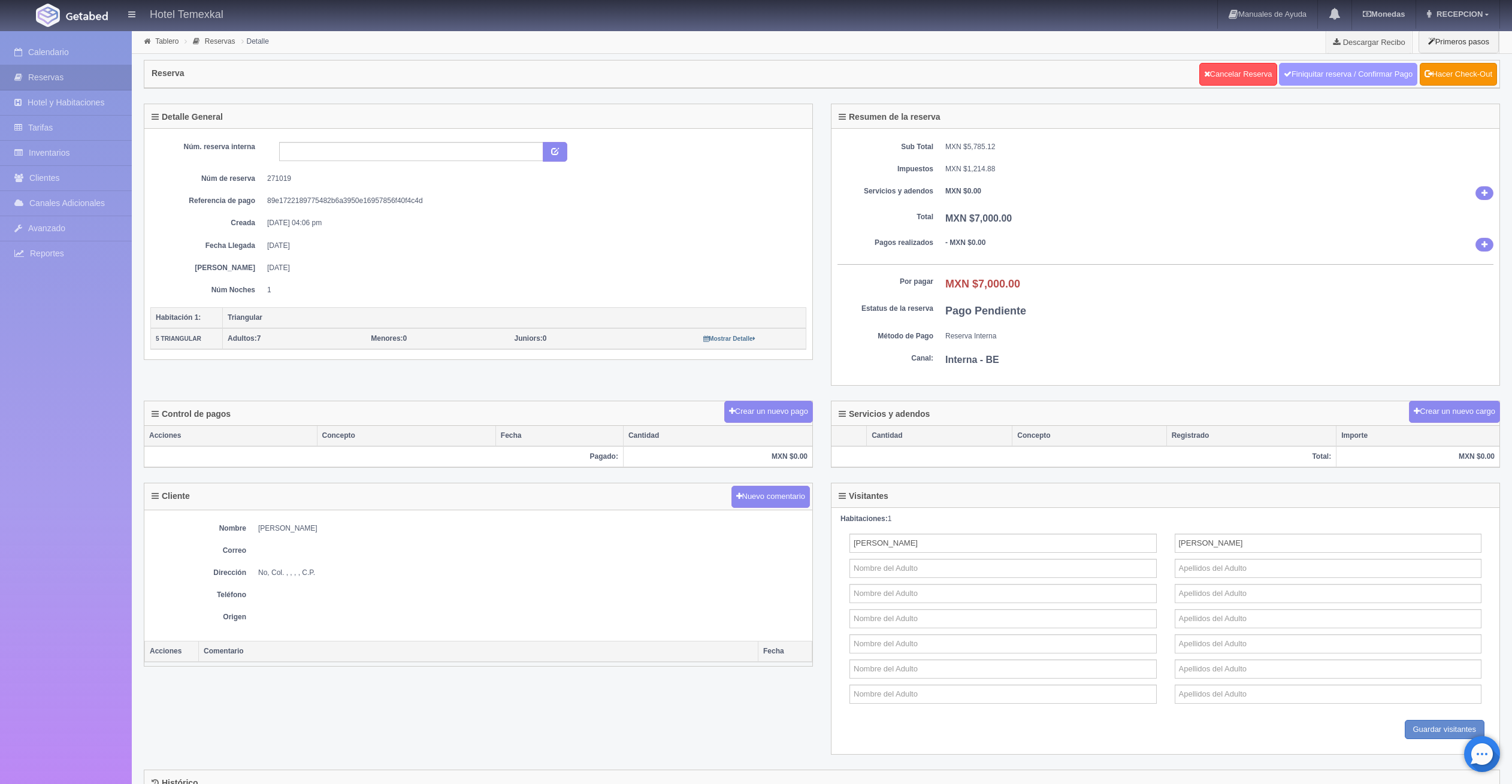
click at [1307, 82] on link "Finiquitar reserva / Confirmar Pago" at bounding box center [1347, 74] width 138 height 22
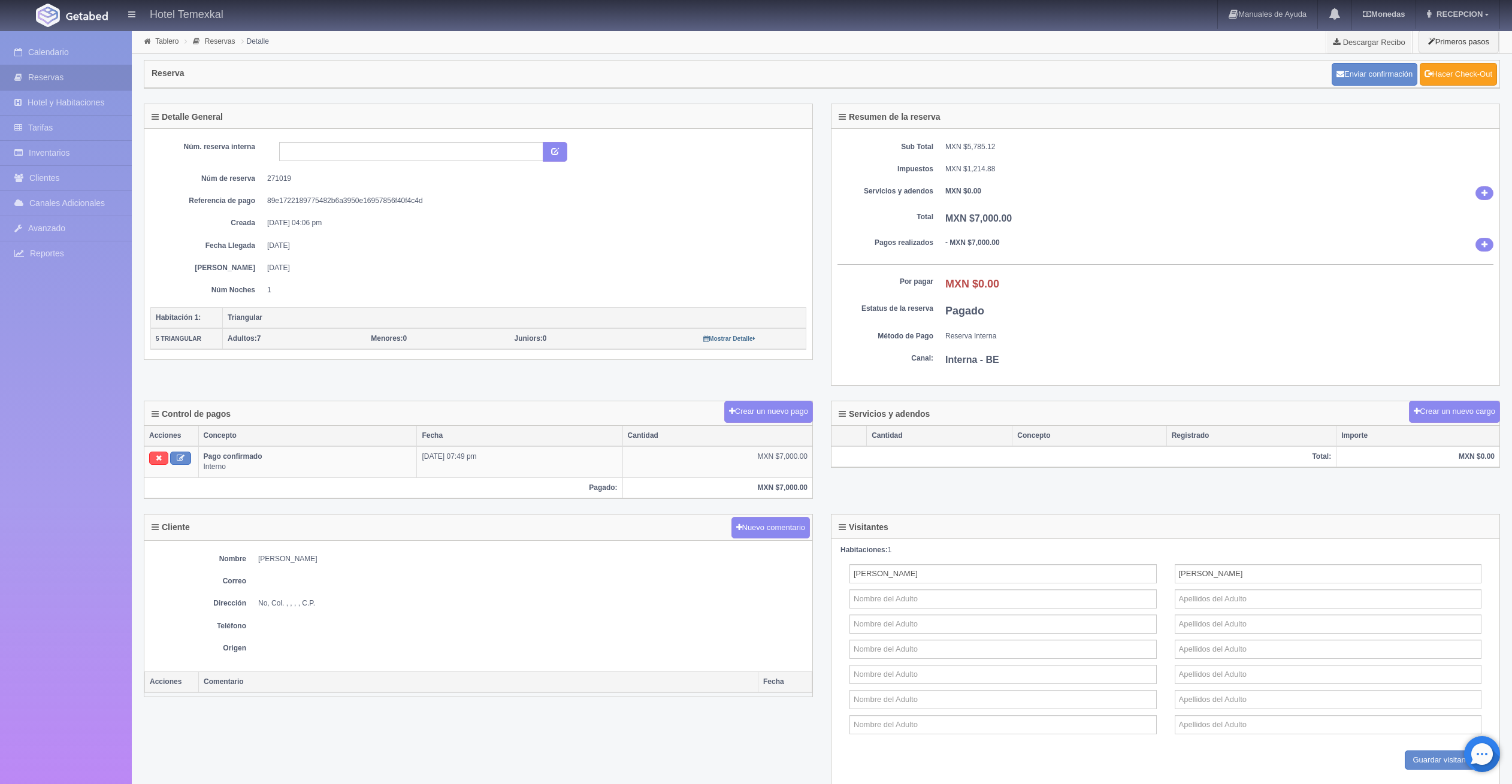
click at [1428, 75] on icon at bounding box center [1428, 73] width 8 height 8
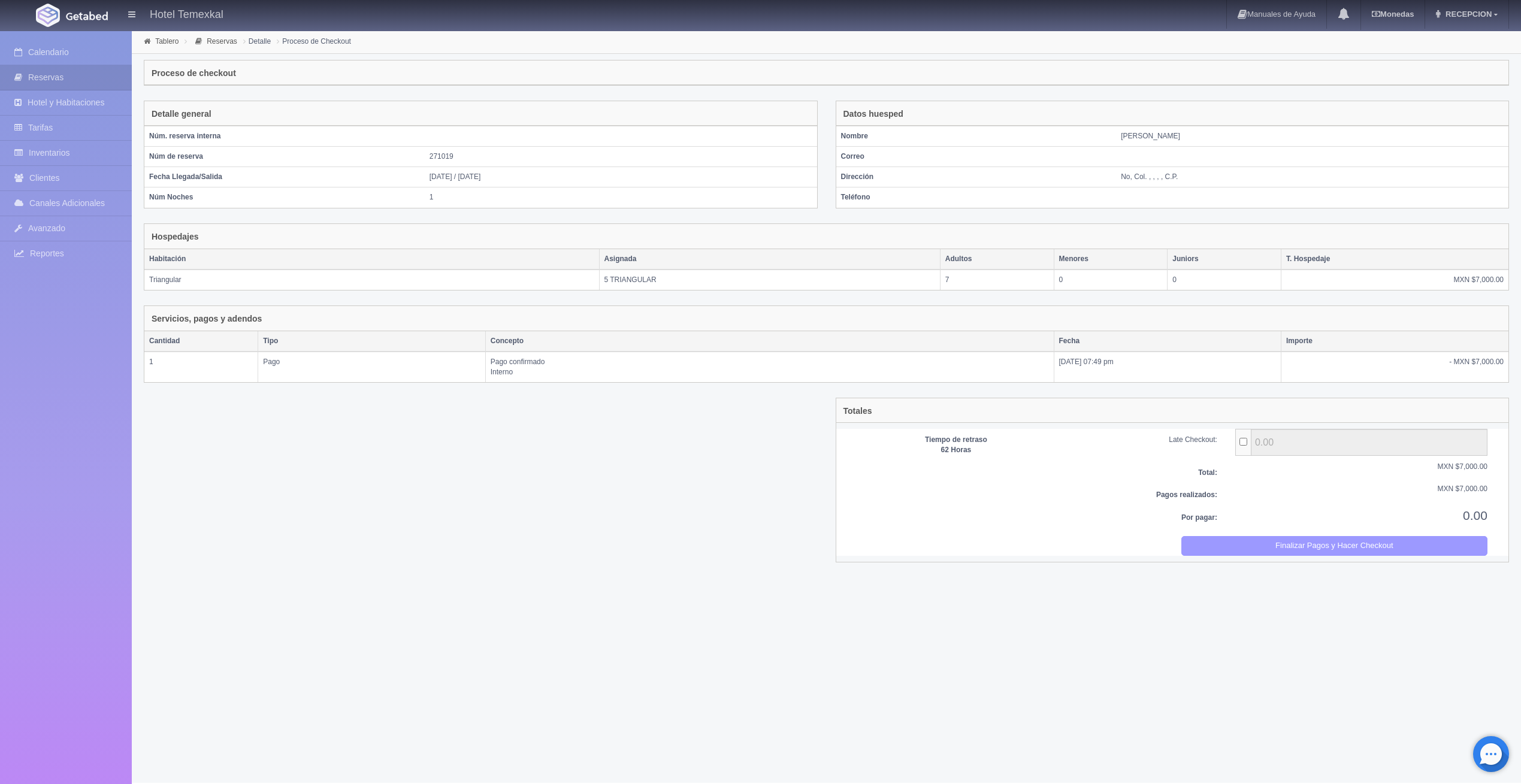
click at [1402, 544] on button "Finalizar Pagos y Hacer Checkout" at bounding box center [1334, 545] width 306 height 20
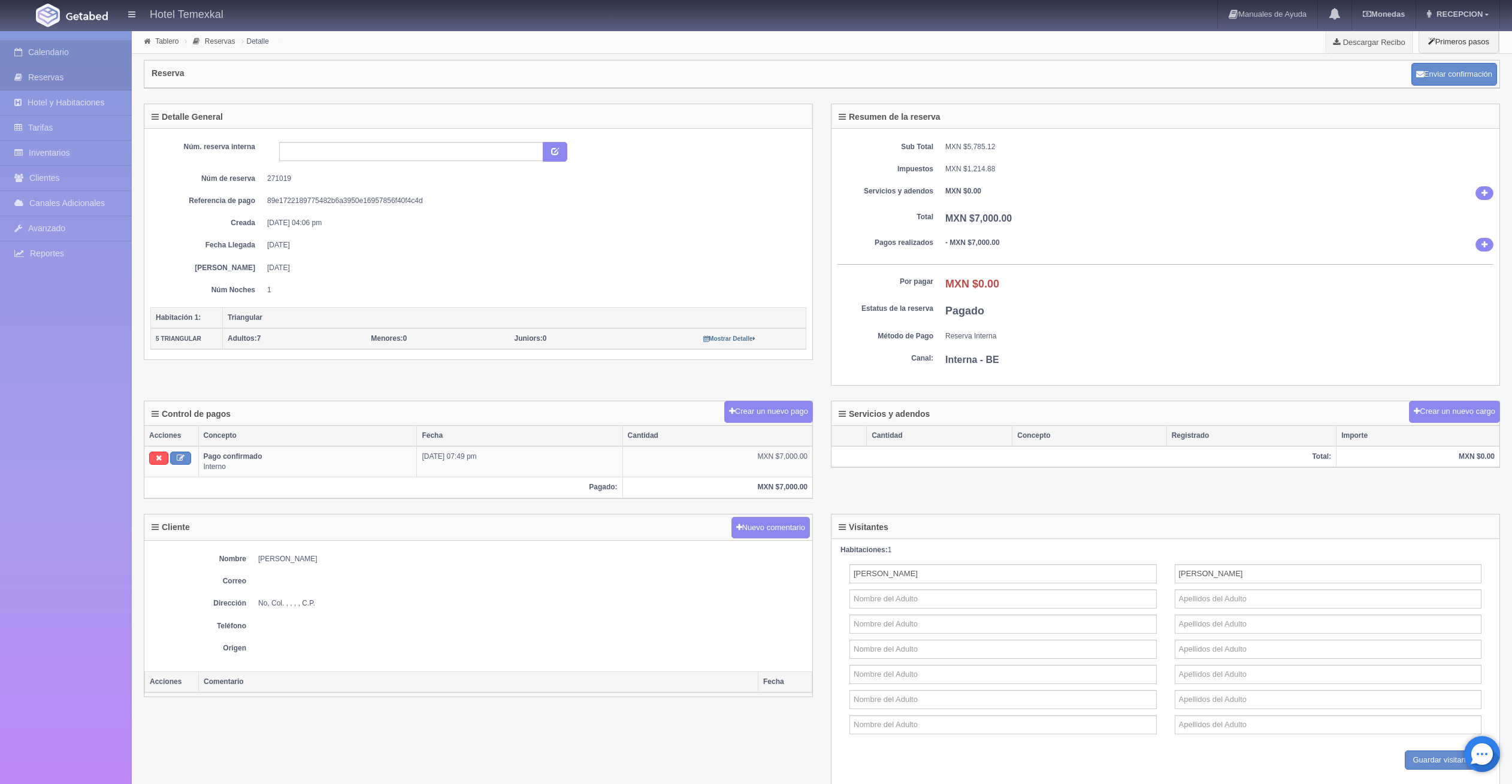
click at [96, 53] on link "Calendario" at bounding box center [65, 52] width 132 height 25
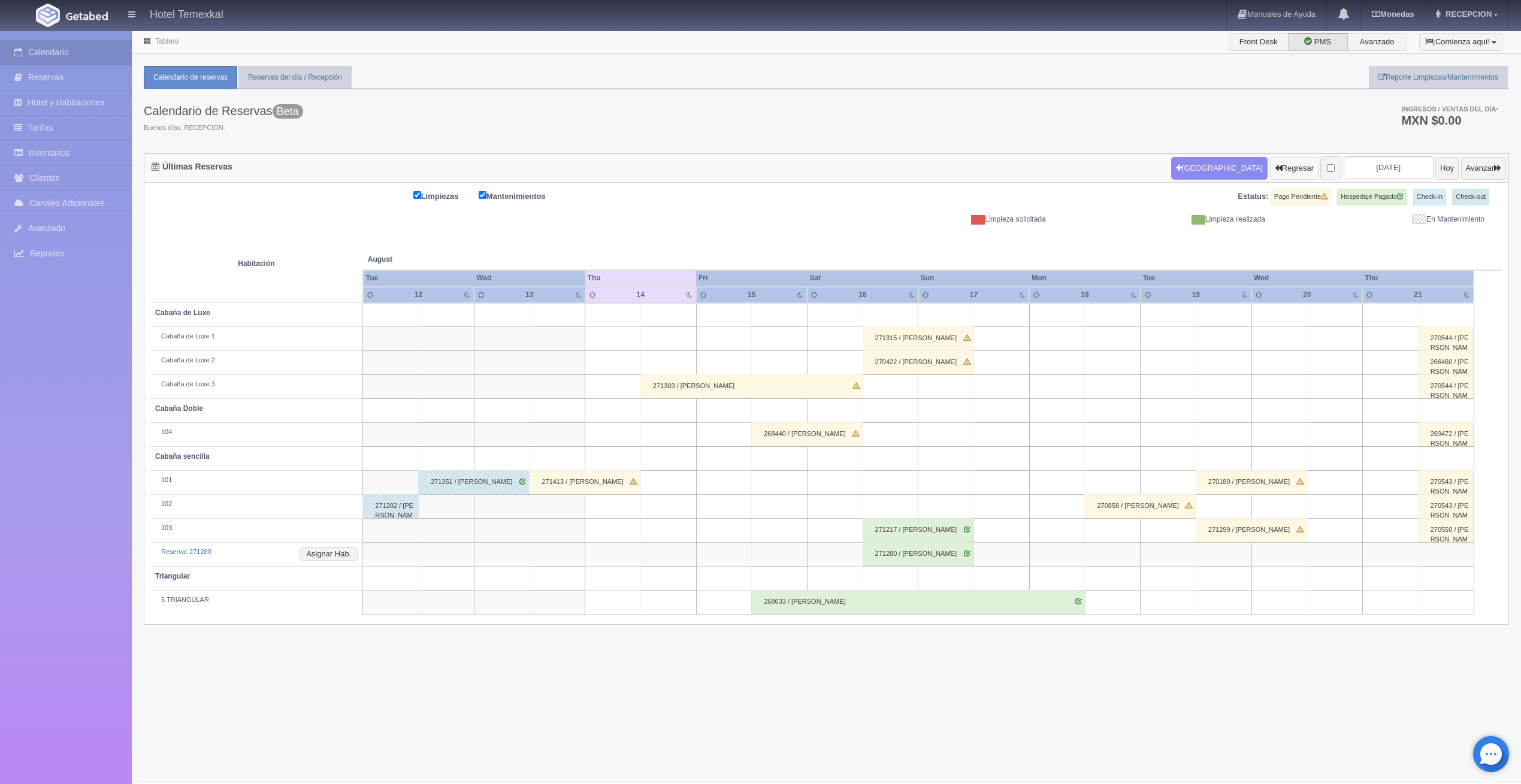
click at [1270, 163] on button "Regresar" at bounding box center [1294, 168] width 49 height 22
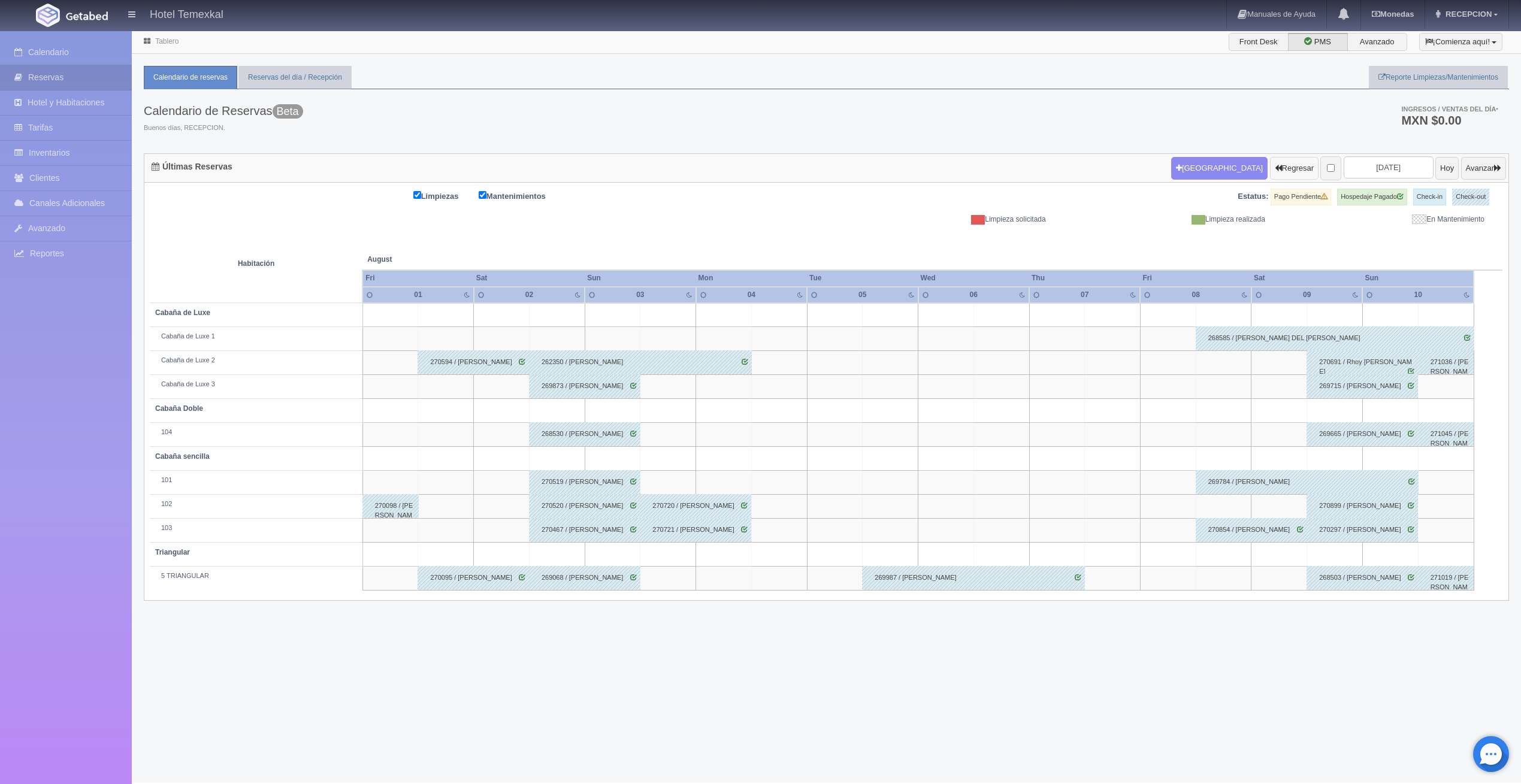
click at [1270, 176] on button "Regresar" at bounding box center [1294, 168] width 49 height 22
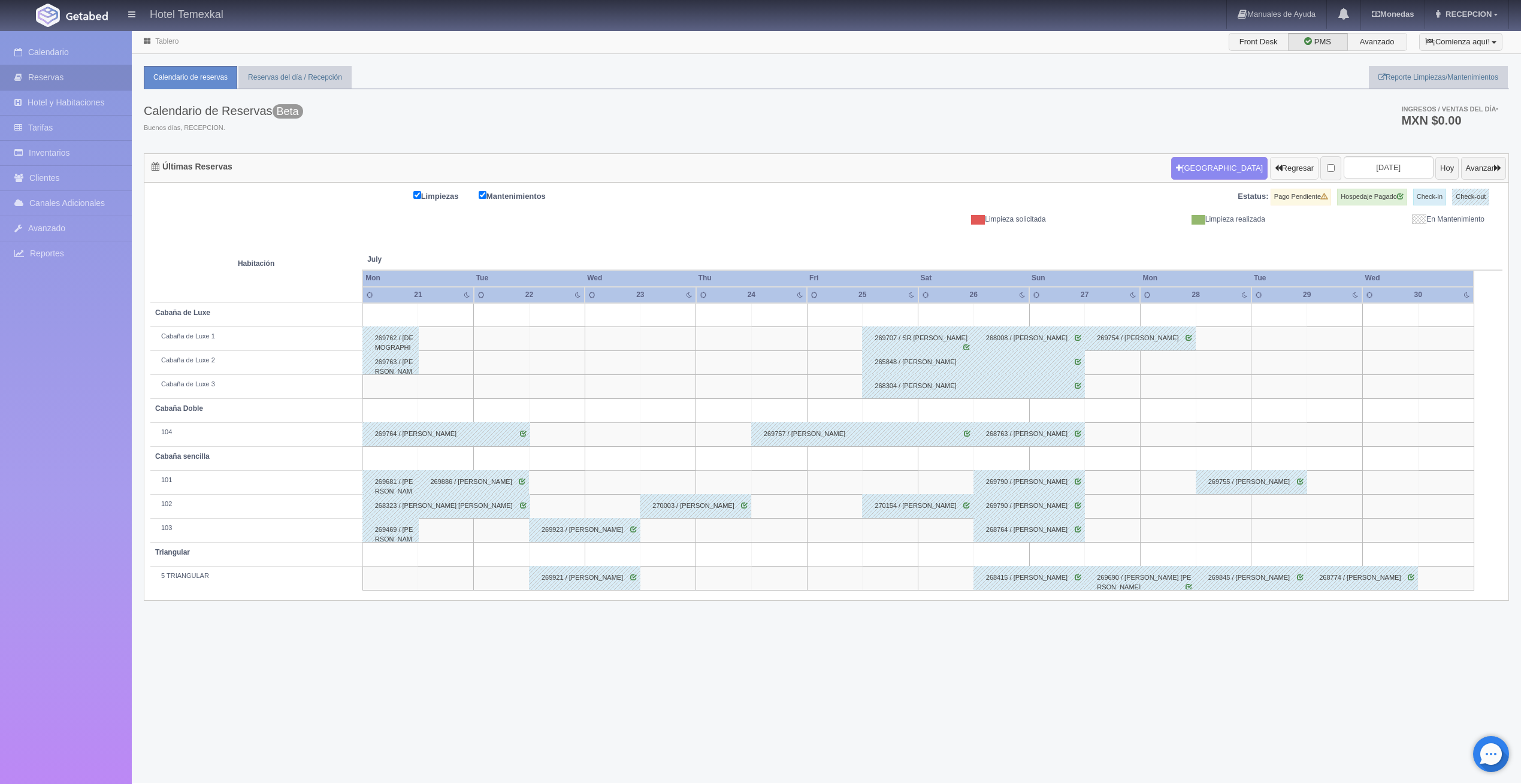
click at [1270, 175] on button "Regresar" at bounding box center [1294, 168] width 49 height 22
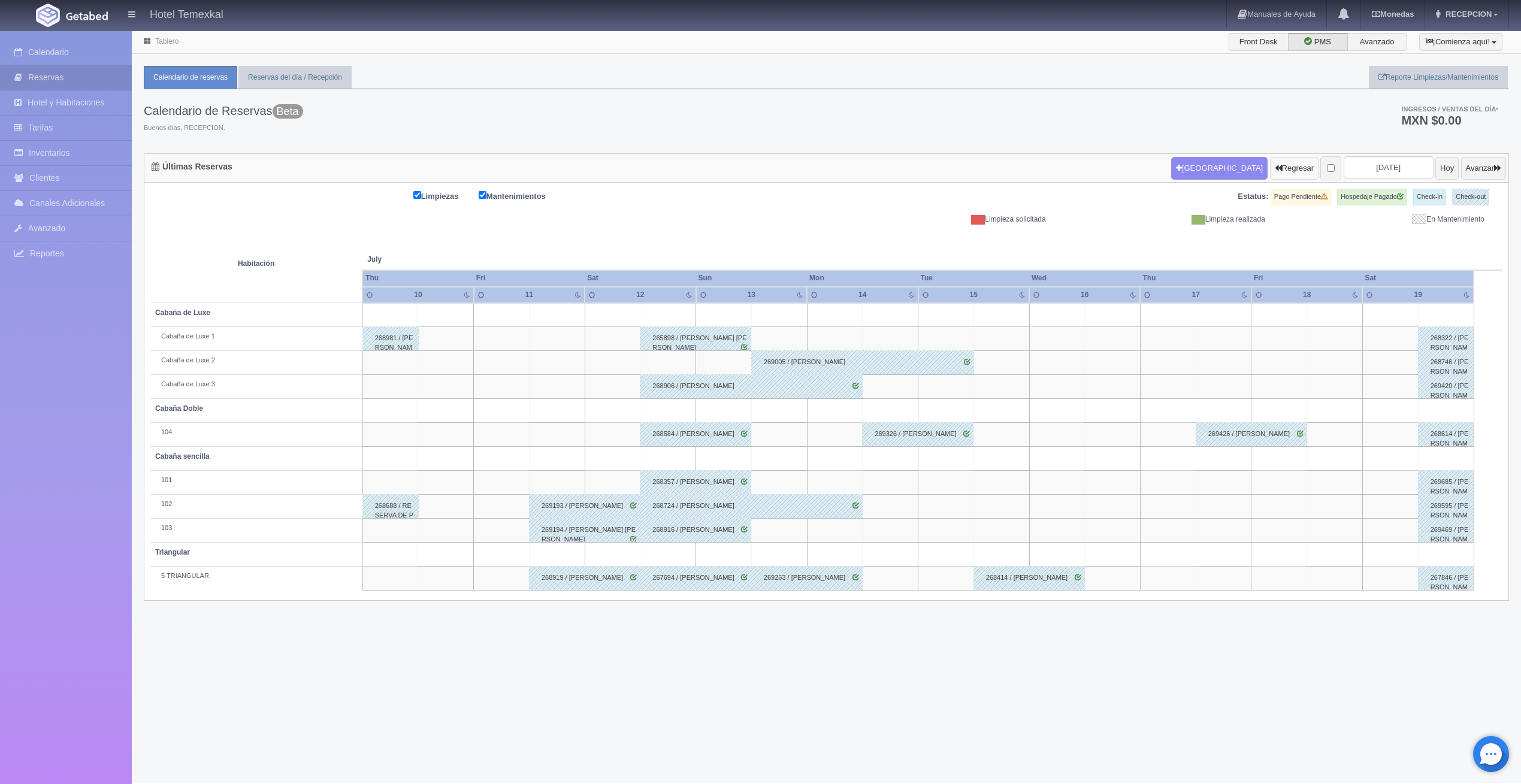
click at [1270, 175] on button "Regresar" at bounding box center [1294, 168] width 49 height 22
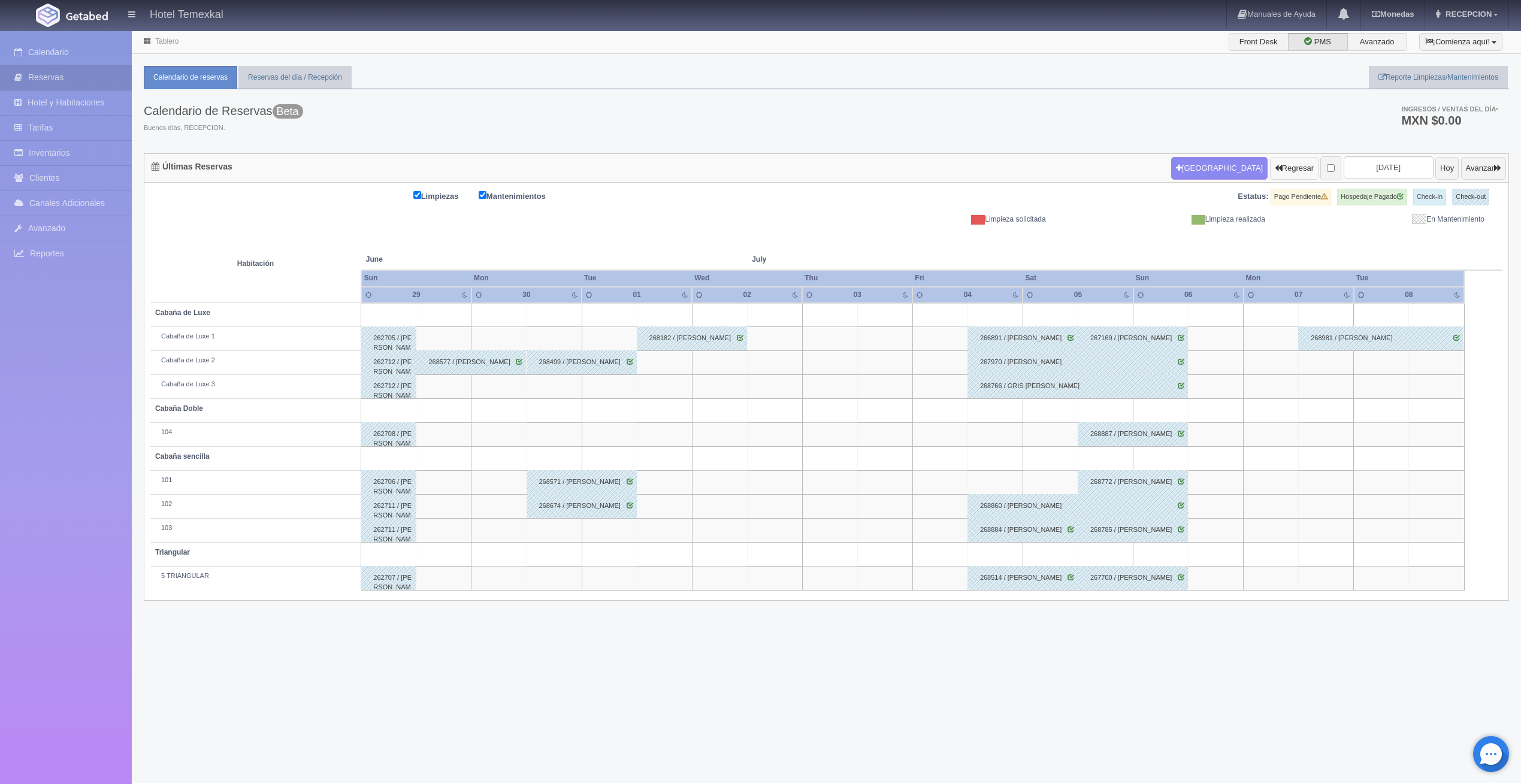
click at [1270, 174] on button "Regresar" at bounding box center [1294, 168] width 49 height 22
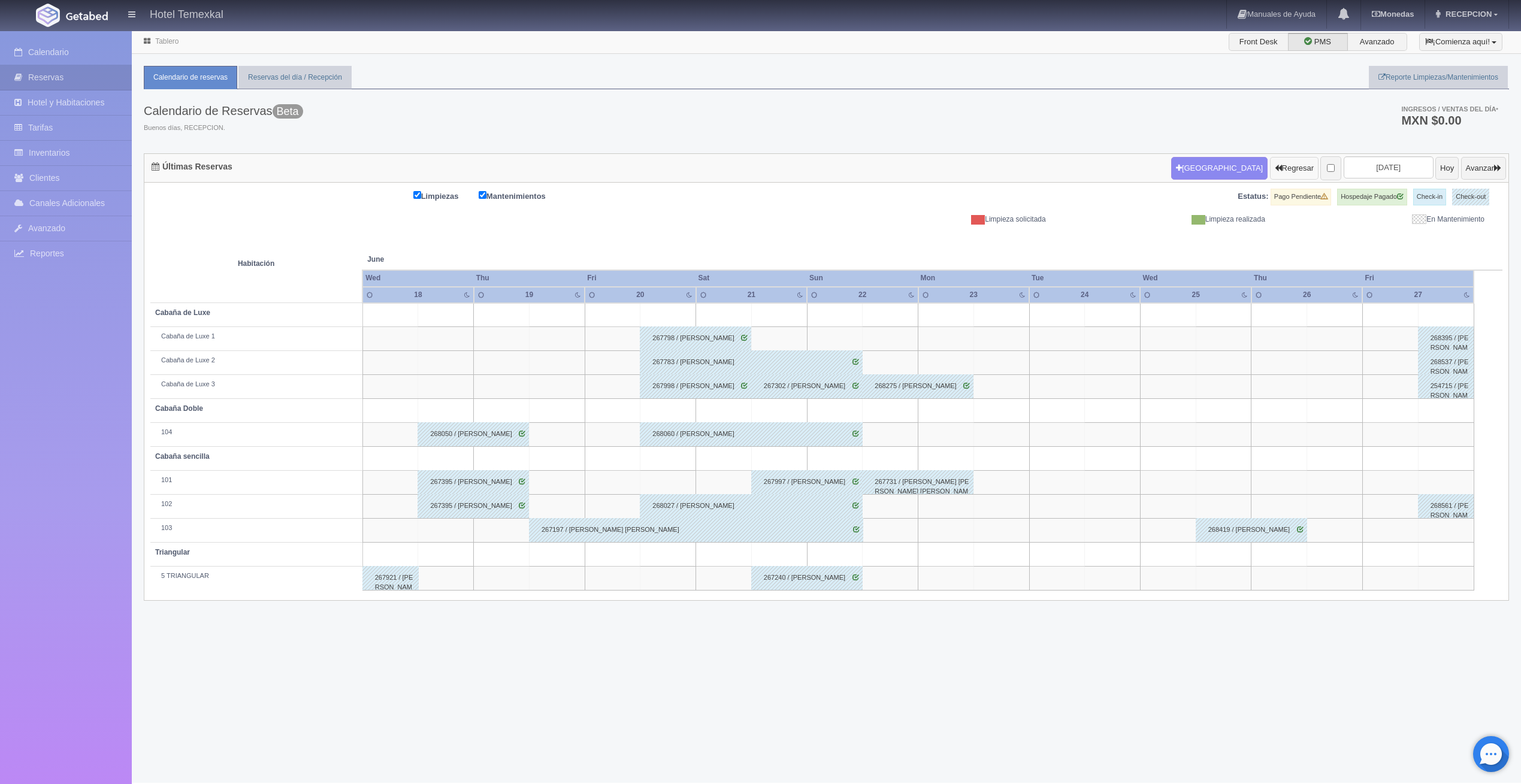
click at [1270, 174] on button "Regresar" at bounding box center [1294, 168] width 49 height 22
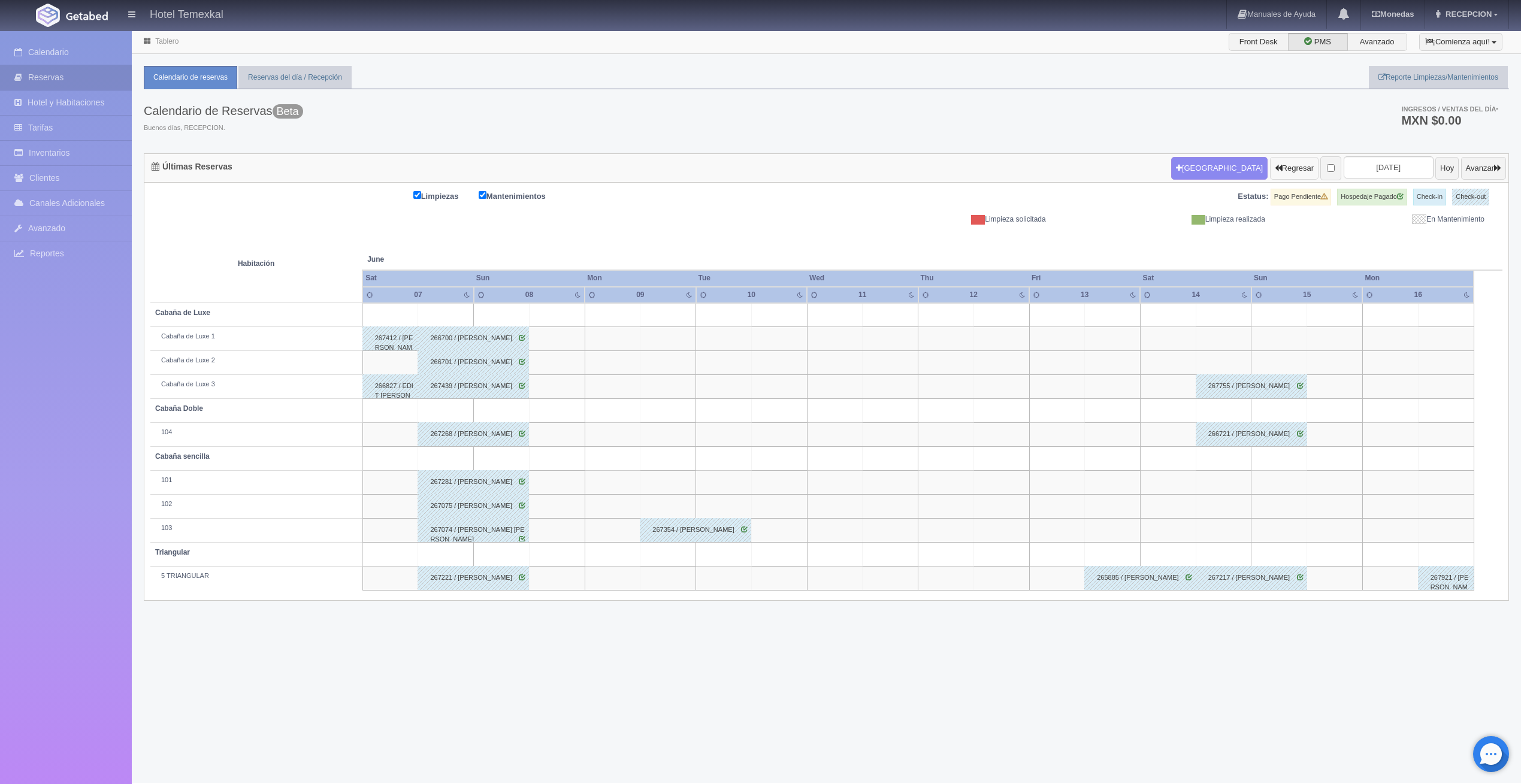
click at [1270, 174] on button "Regresar" at bounding box center [1294, 168] width 49 height 22
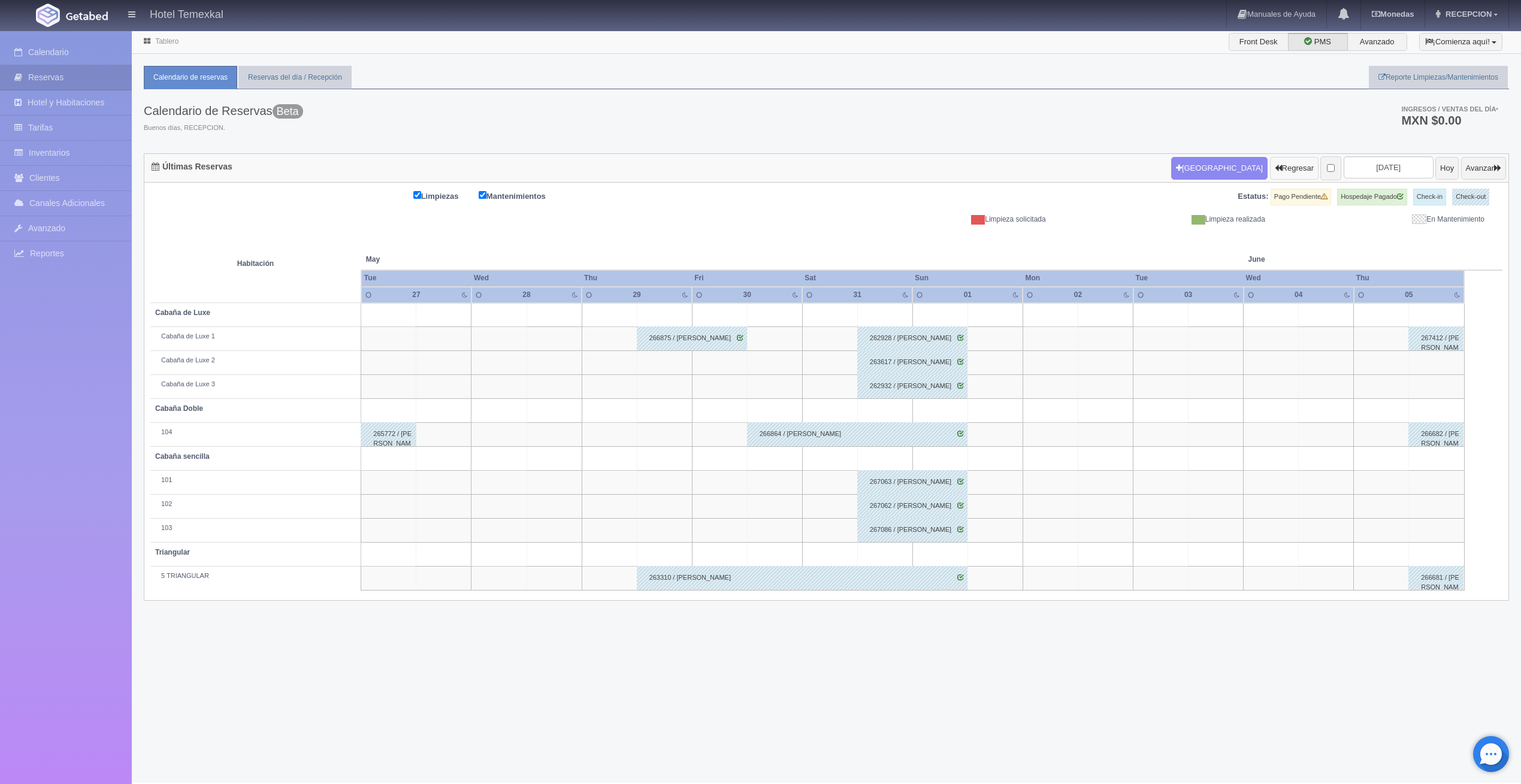
click at [1270, 173] on button "Regresar" at bounding box center [1294, 168] width 49 height 22
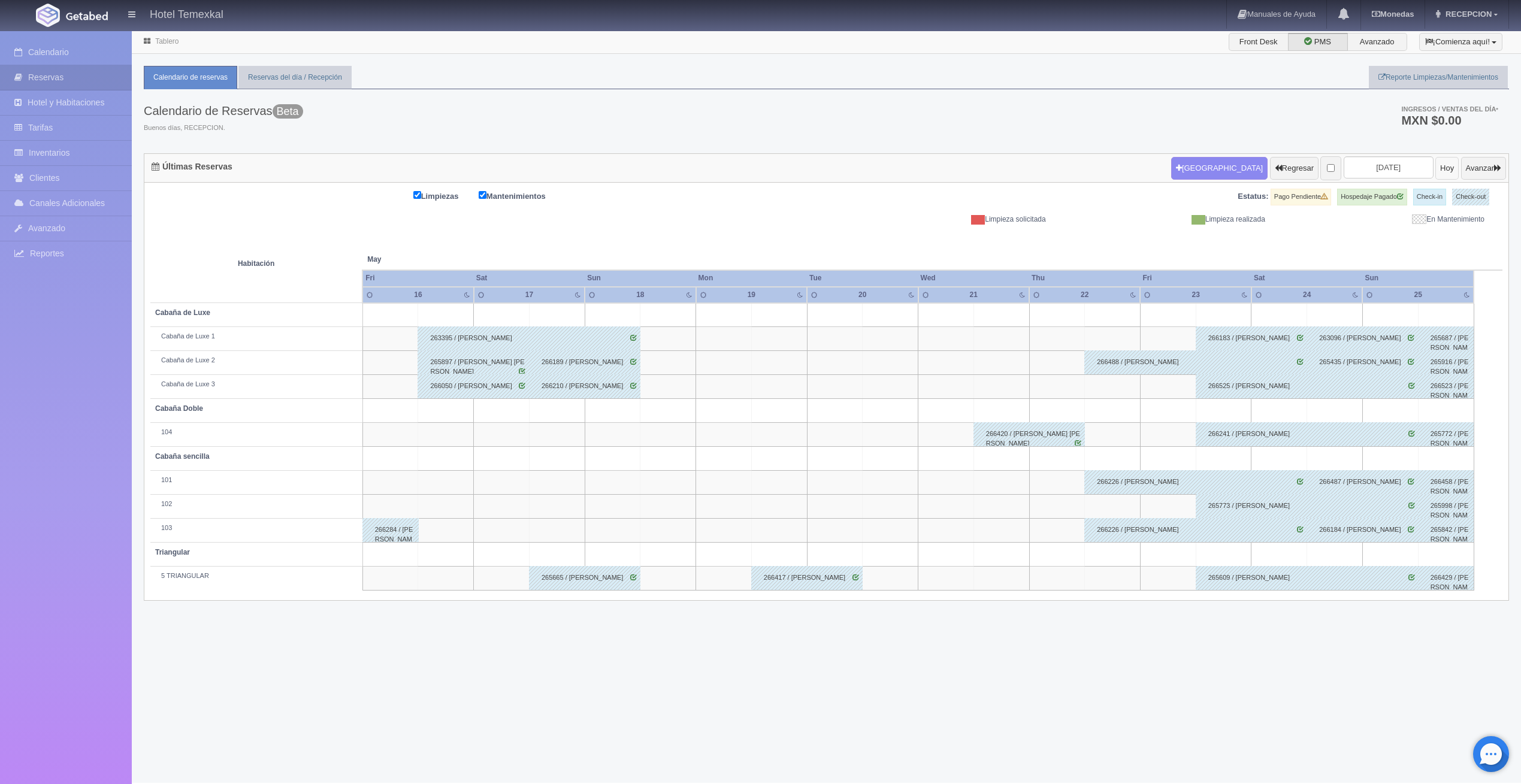
click at [1436, 169] on button "Hoy" at bounding box center [1447, 168] width 23 height 22
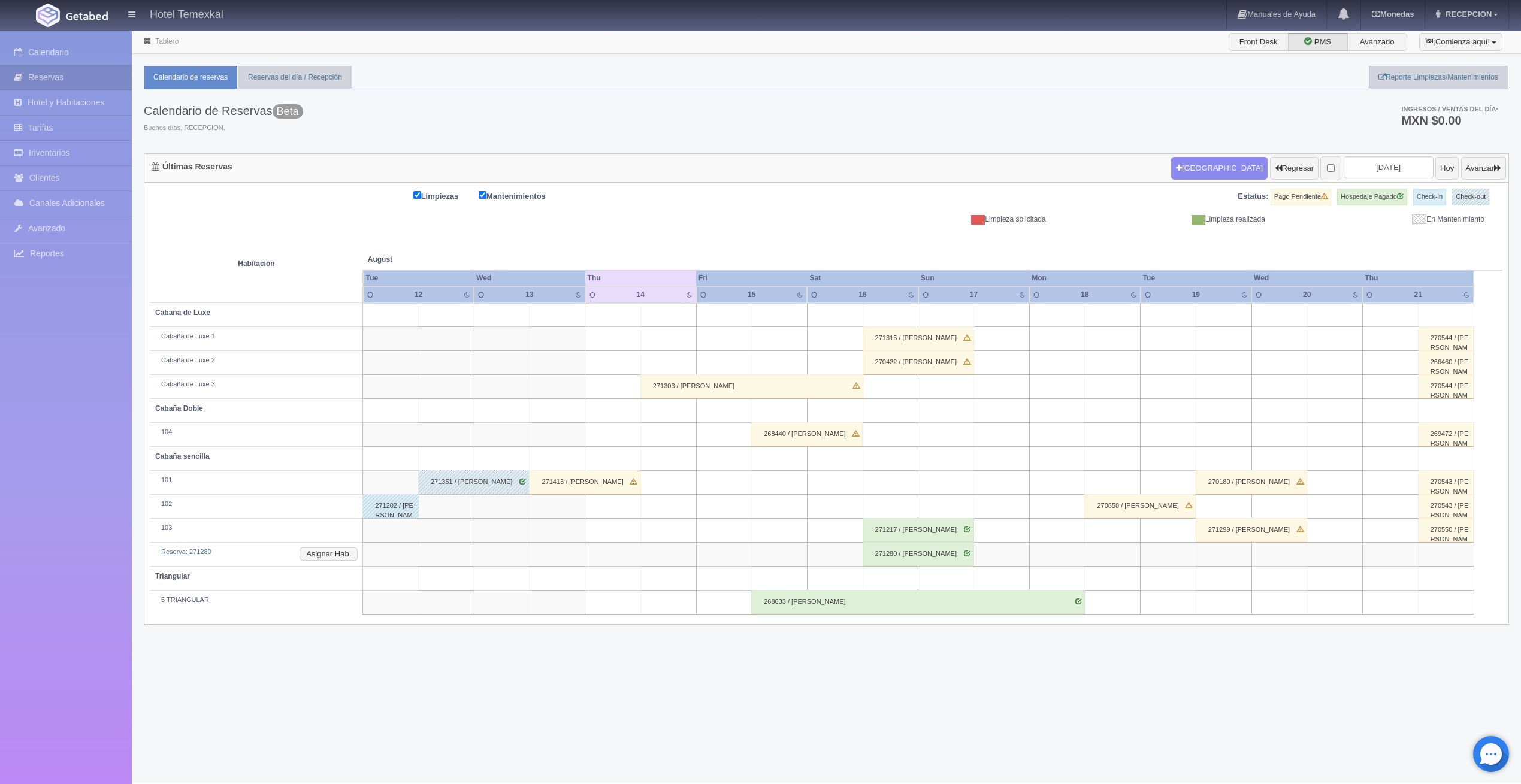
click at [572, 481] on div "271413 / [PERSON_NAME]" at bounding box center [584, 482] width 111 height 24
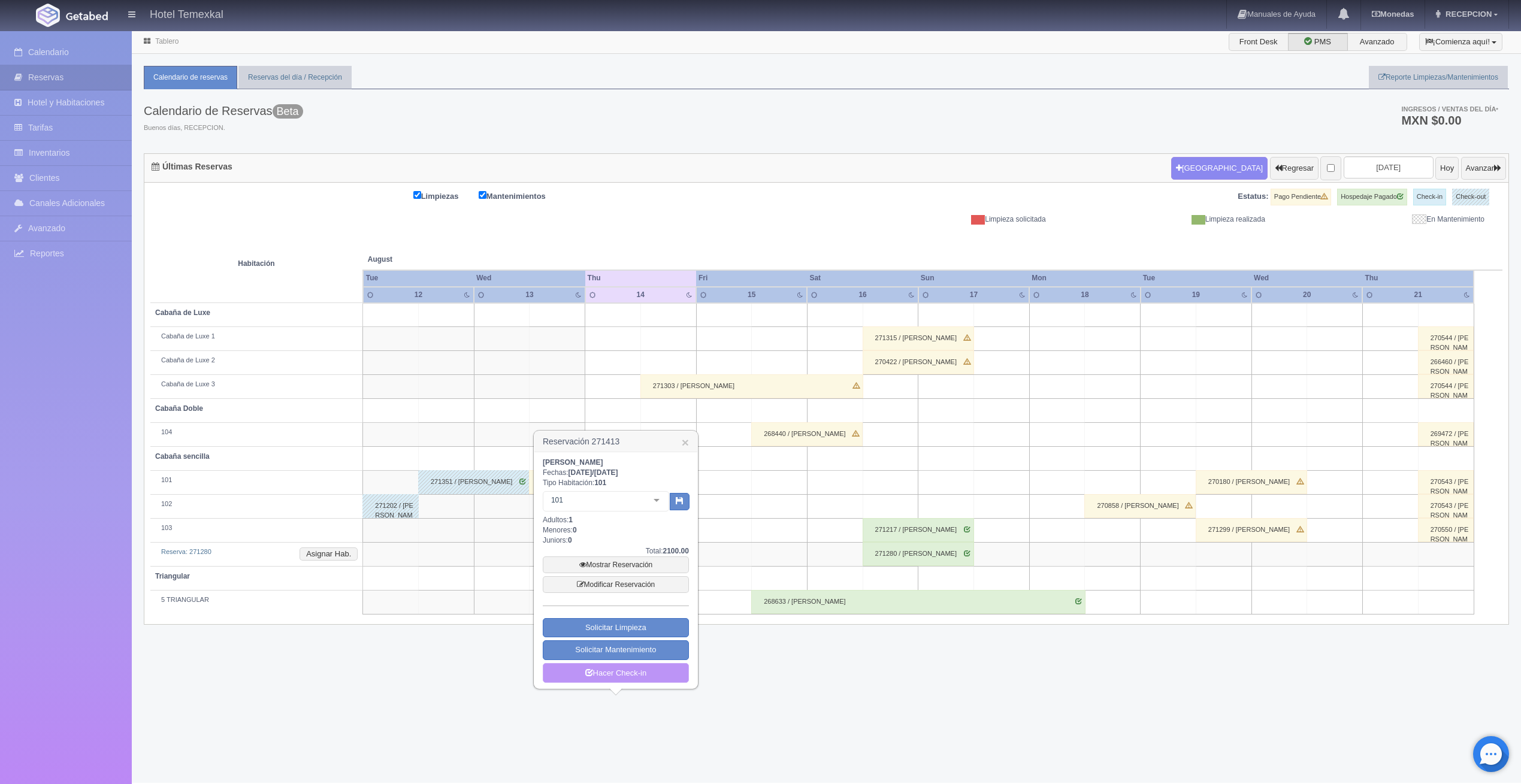
click at [645, 668] on link "Hacer Check-in" at bounding box center [615, 672] width 146 height 20
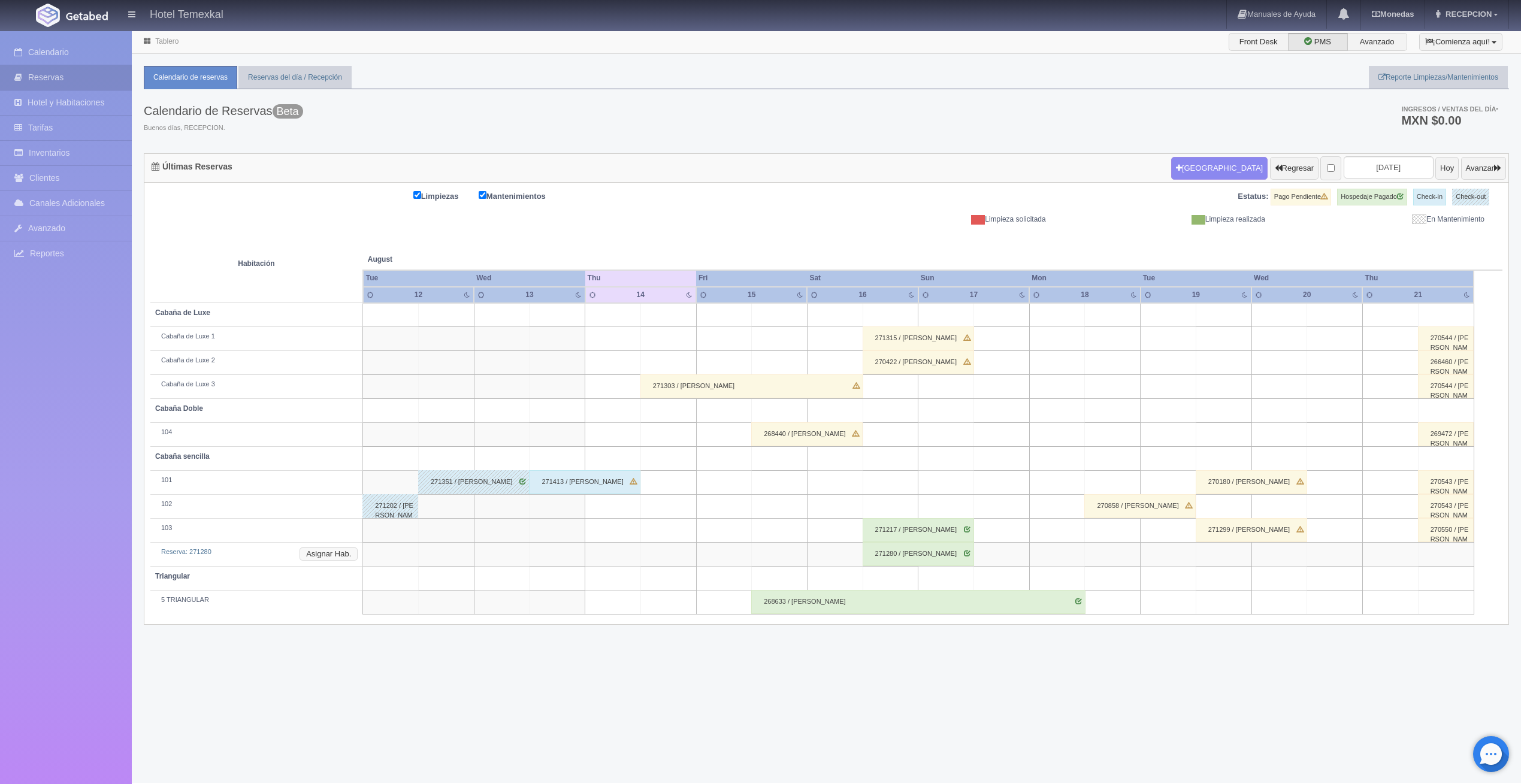
click at [344, 556] on button "Asignar Hab." at bounding box center [328, 553] width 58 height 13
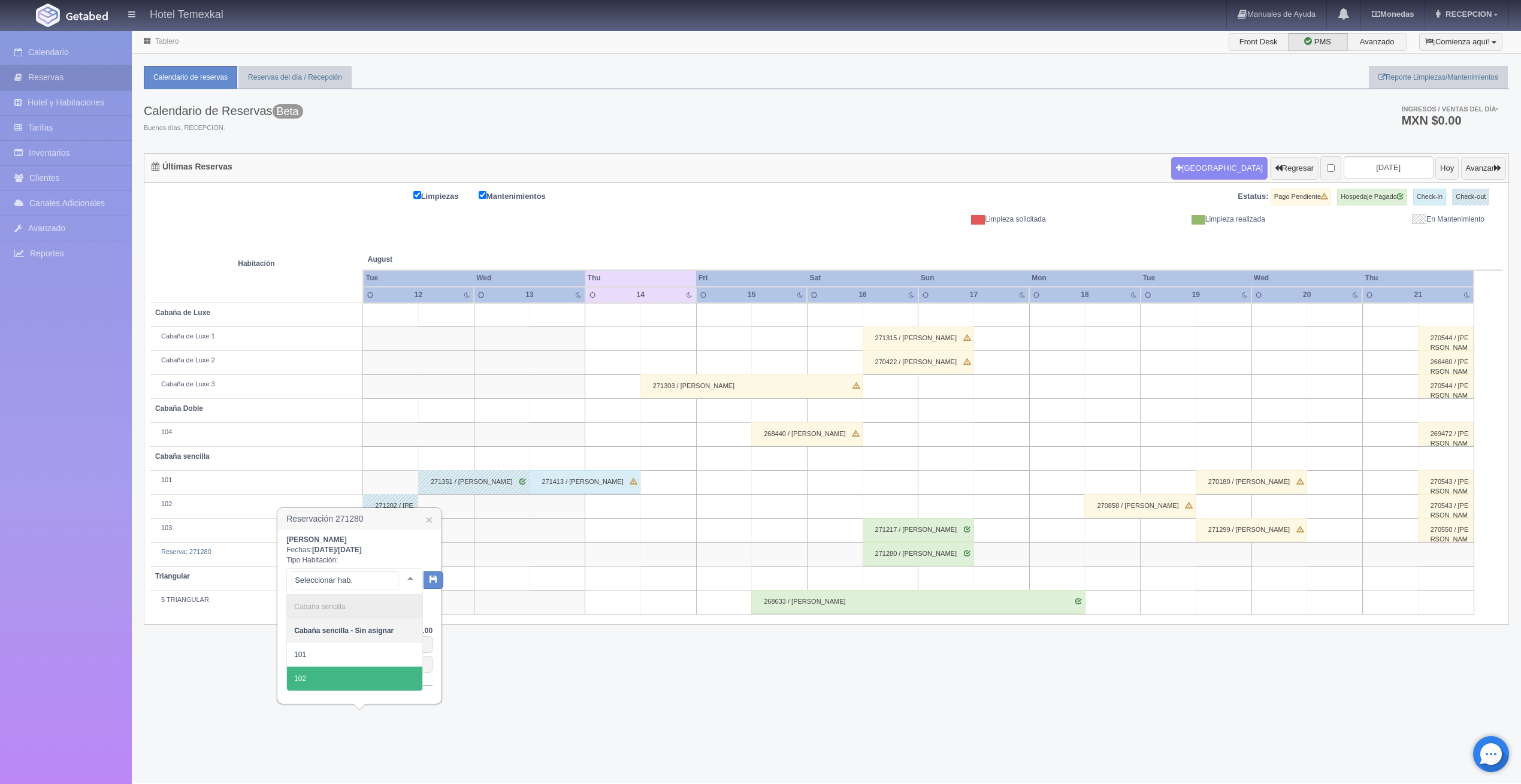
click at [340, 676] on span "102" at bounding box center [354, 679] width 135 height 24
click at [425, 576] on icon "button" at bounding box center [423, 577] width 8 height 8
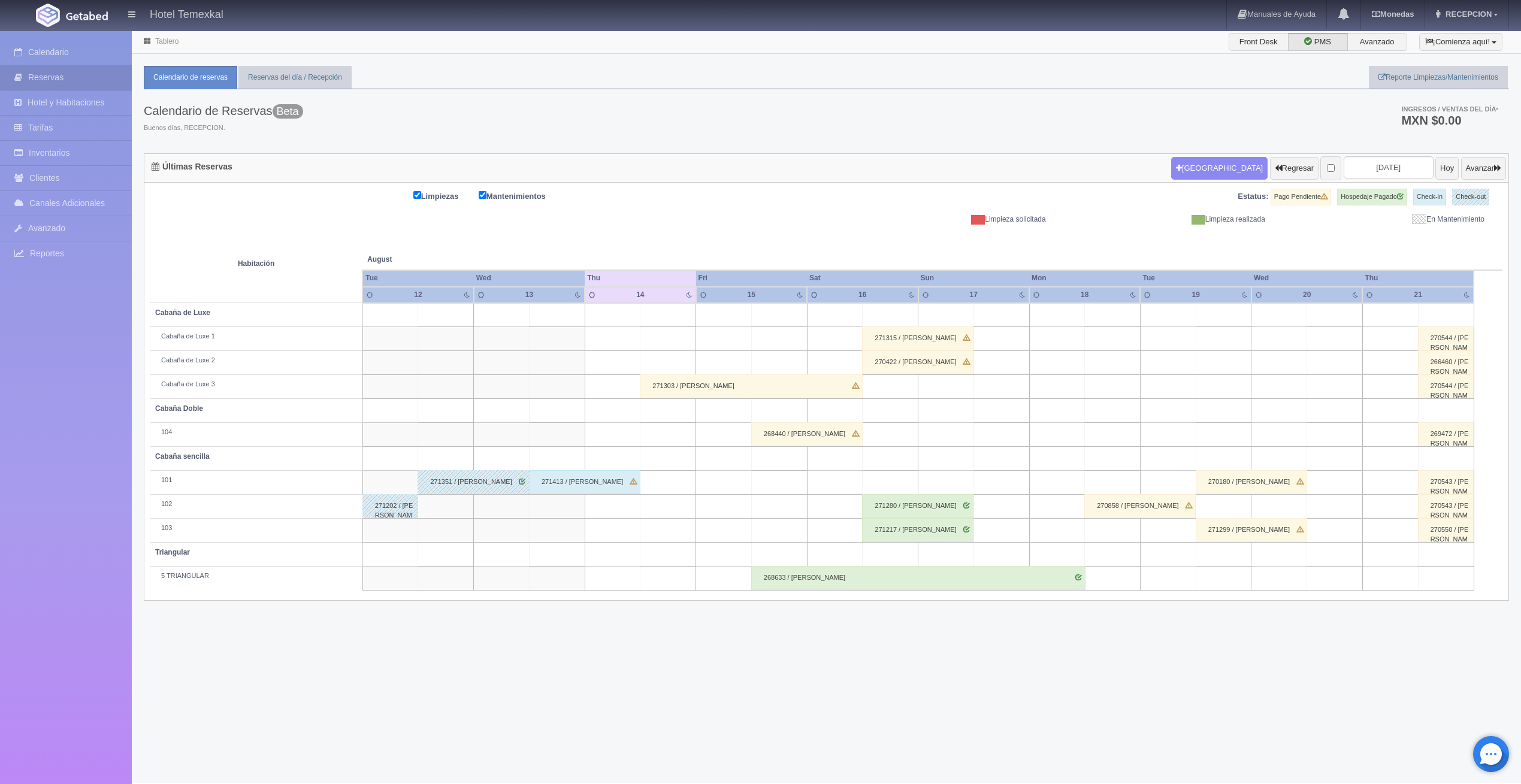
click at [928, 528] on div "271217 / [PERSON_NAME]" at bounding box center [917, 530] width 111 height 24
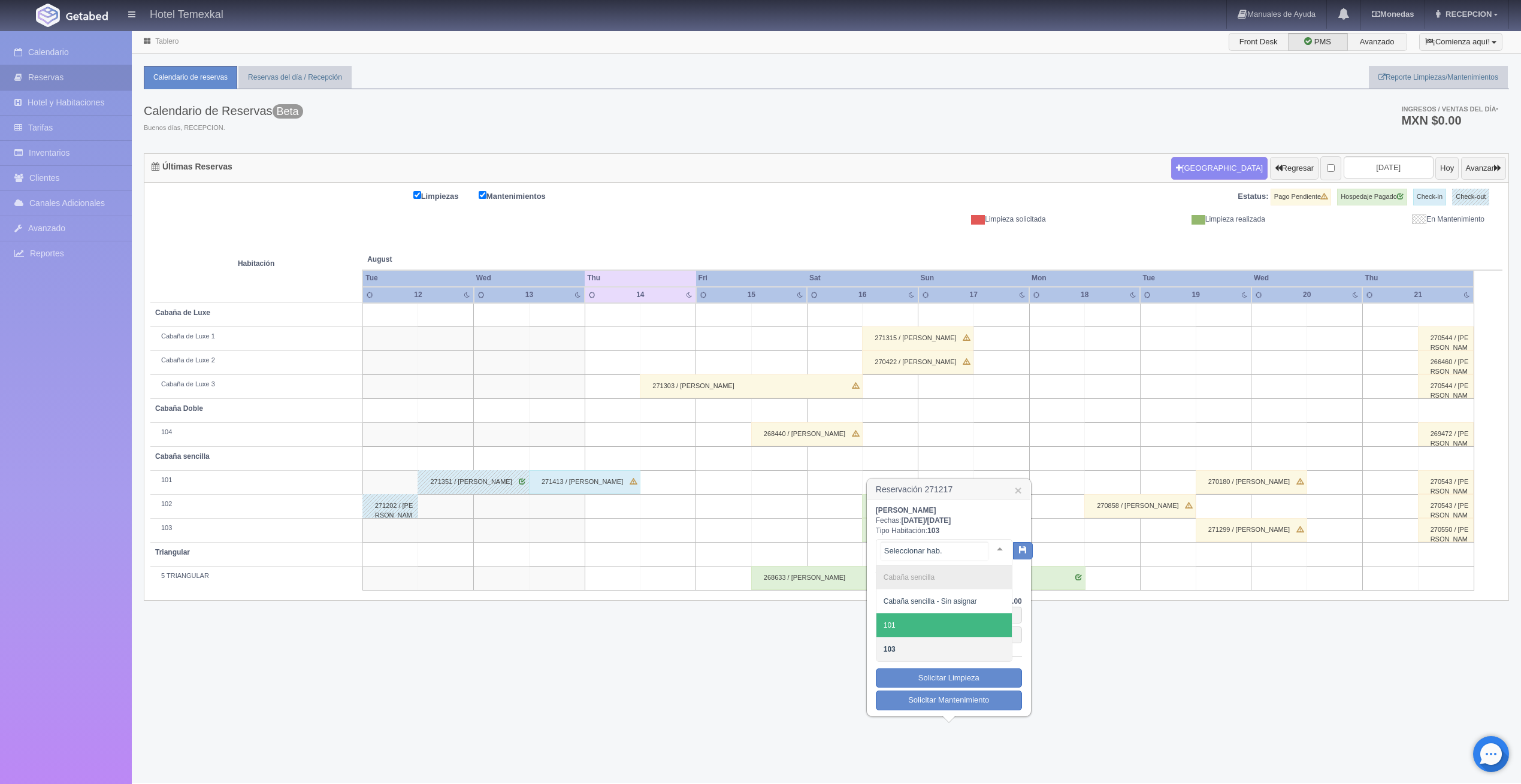
click at [926, 621] on span "101" at bounding box center [943, 625] width 135 height 24
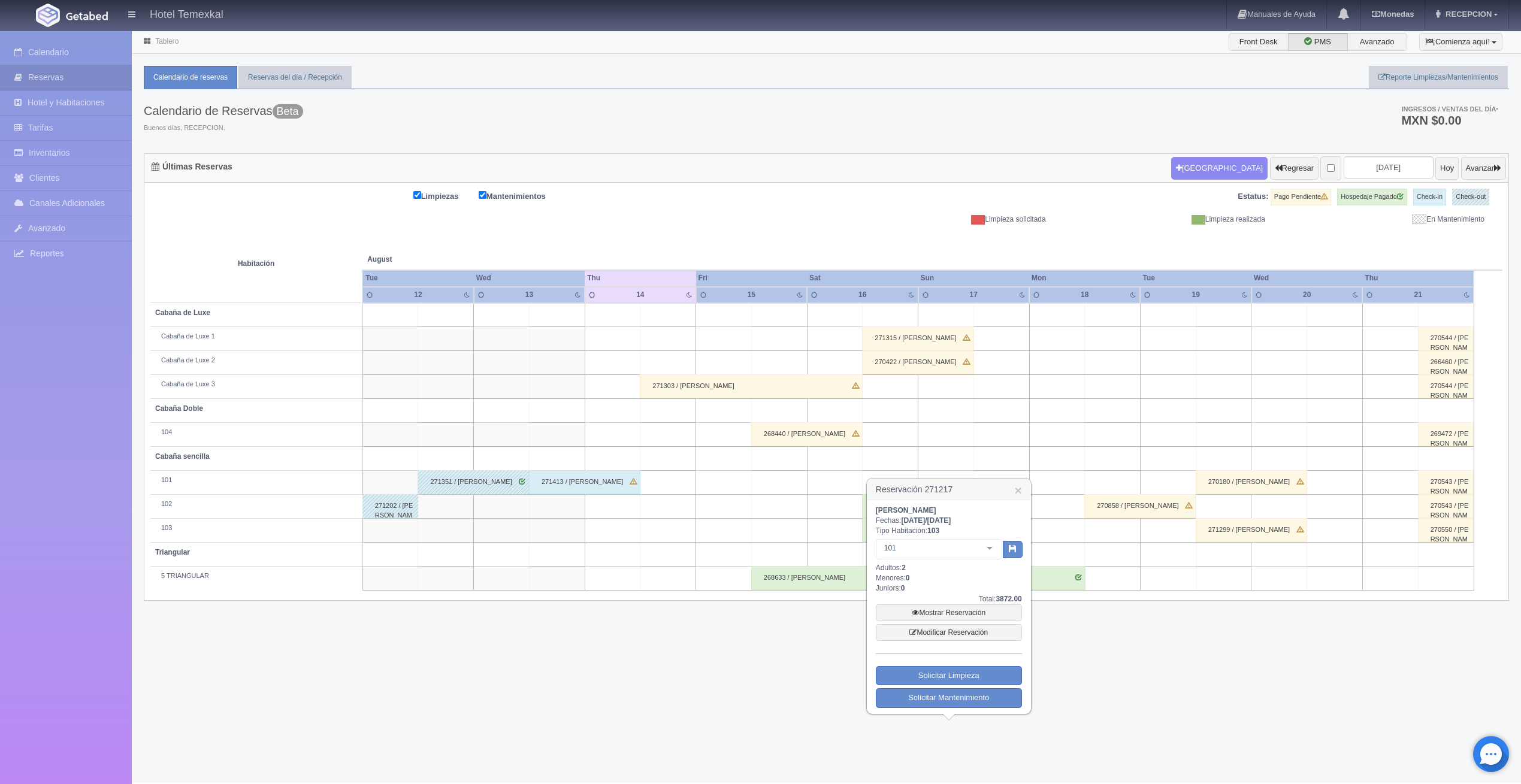
click at [1007, 537] on span at bounding box center [1012, 549] width 18 height 27
click at [1010, 548] on icon "button" at bounding box center [1013, 548] width 8 height 8
